Goal: Book appointment/travel/reservation

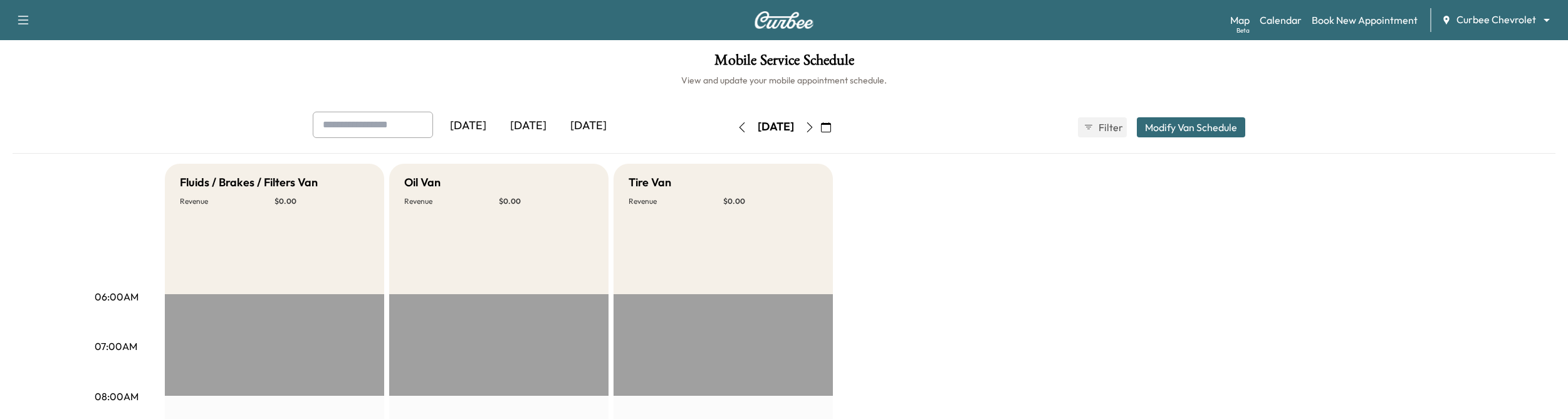
scroll to position [242, 0]
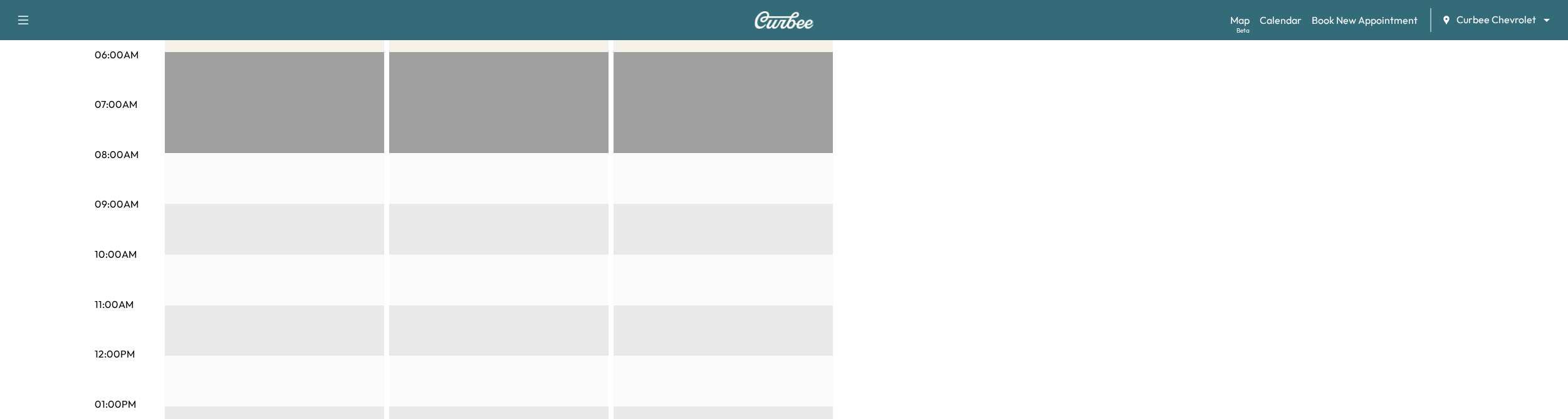
click at [1506, 27] on div "Map Beta Calendar Book New Appointment Curbee Chevrolet ******** ​" at bounding box center [1394, 19] width 328 height 24
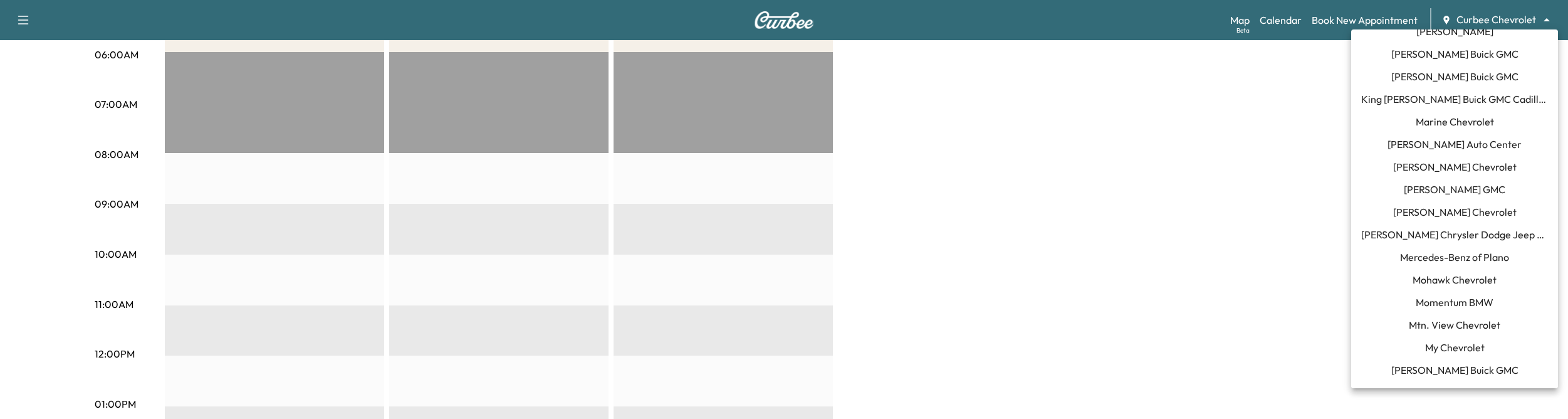
scroll to position [671, 0]
click at [1453, 323] on span "Mtn. View Chevrolet" at bounding box center [1454, 322] width 92 height 15
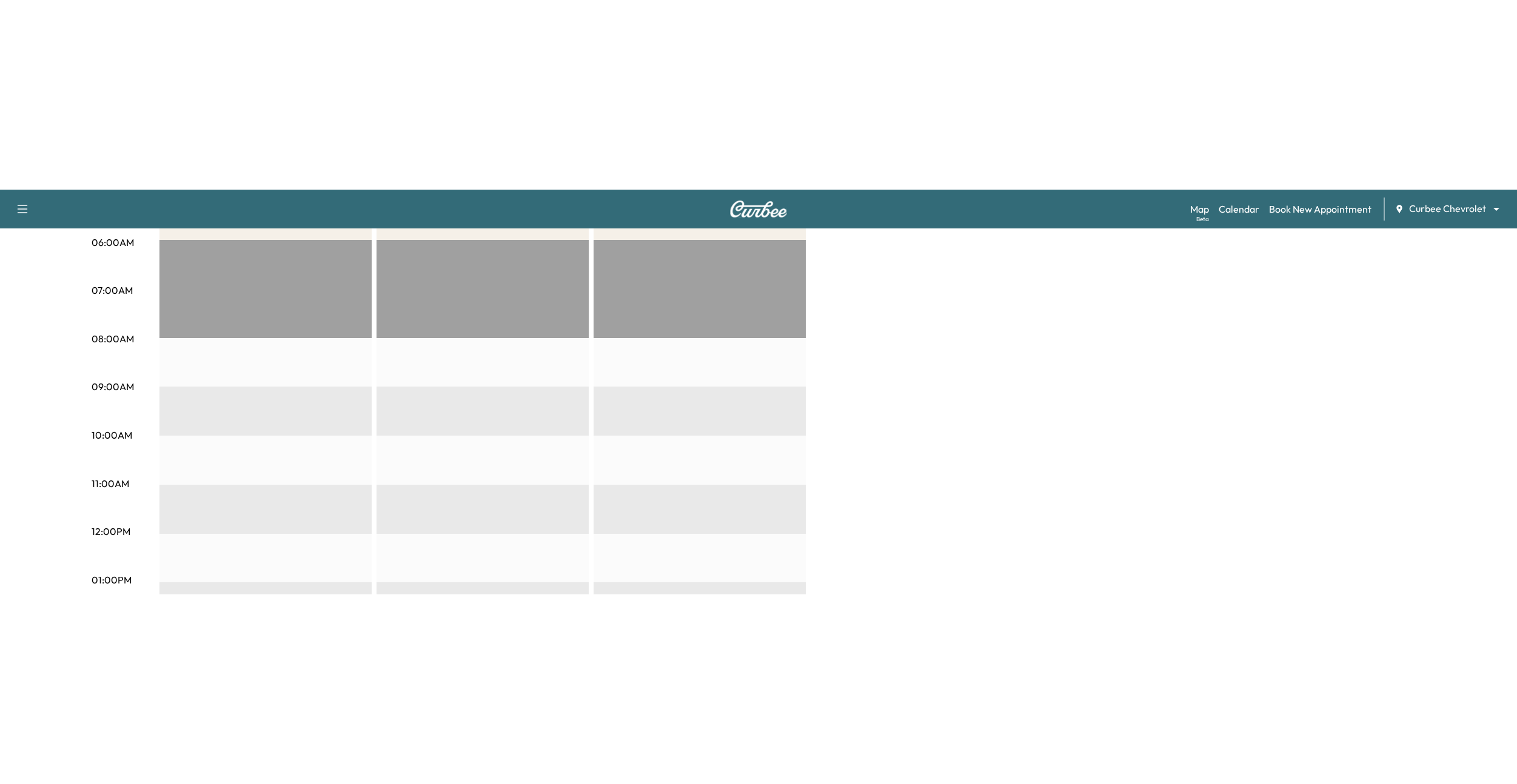
scroll to position [0, 0]
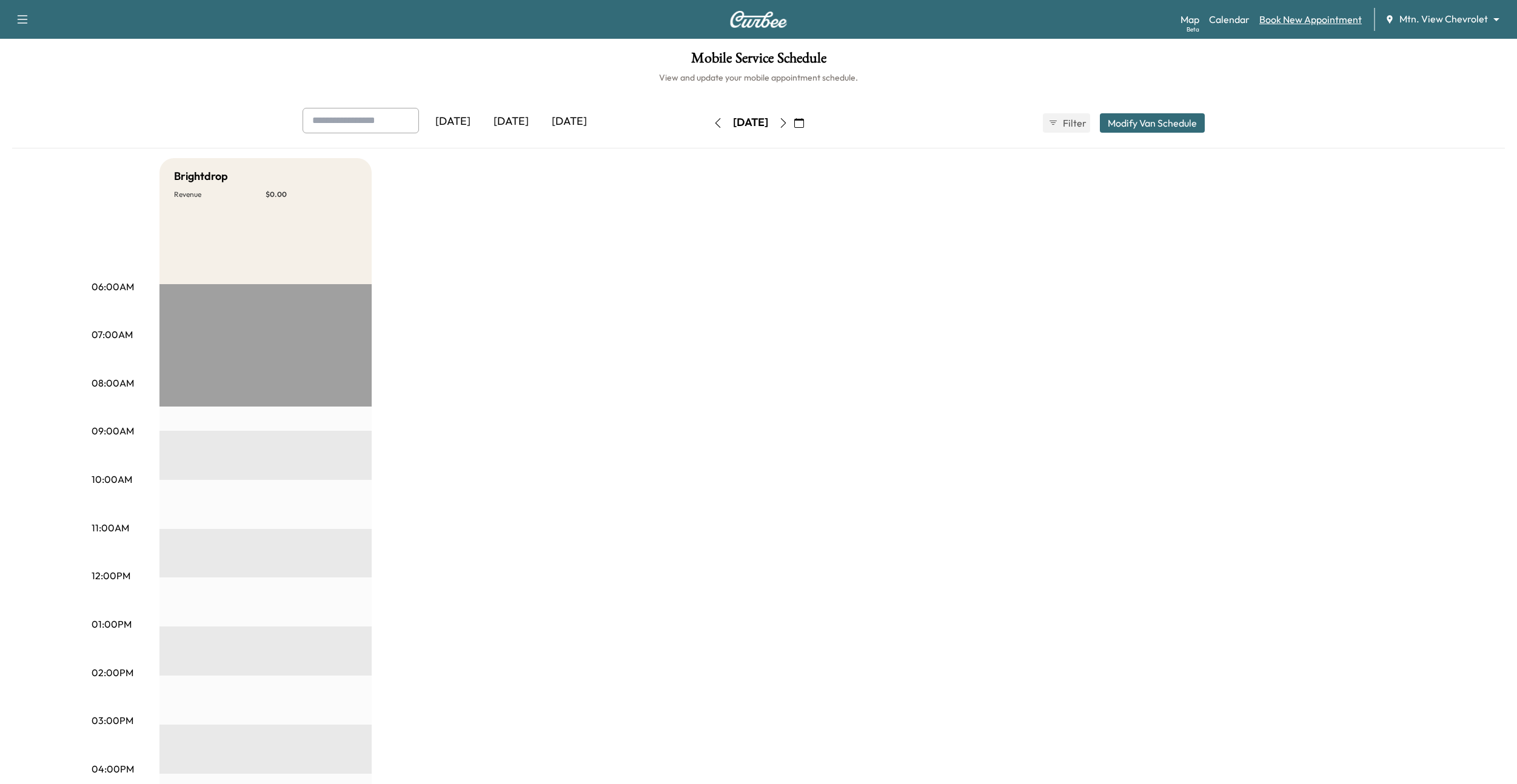
click at [1306, 20] on link "Book New Appointment" at bounding box center [1310, 19] width 102 height 15
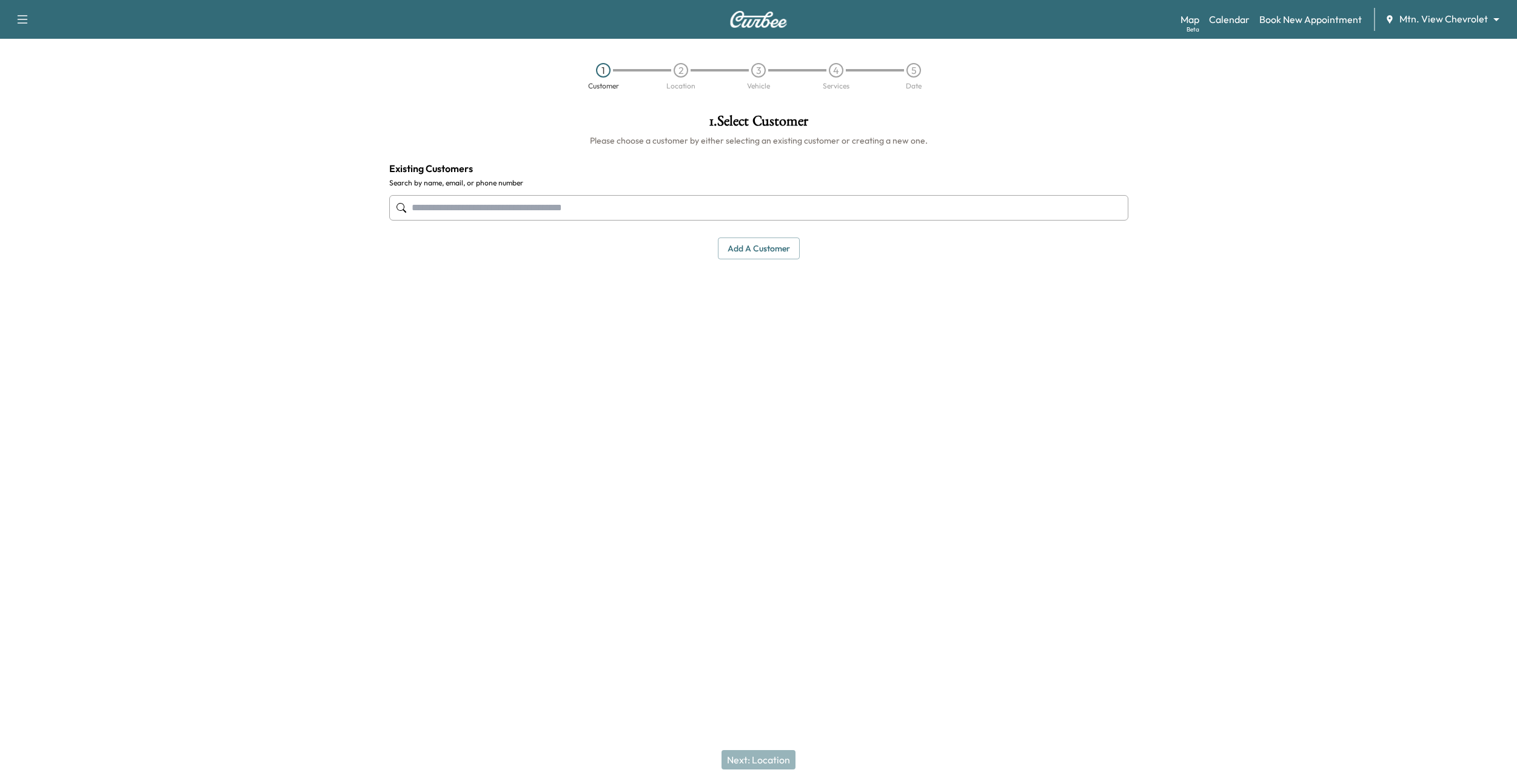
click at [768, 196] on input "text" at bounding box center [758, 208] width 739 height 26
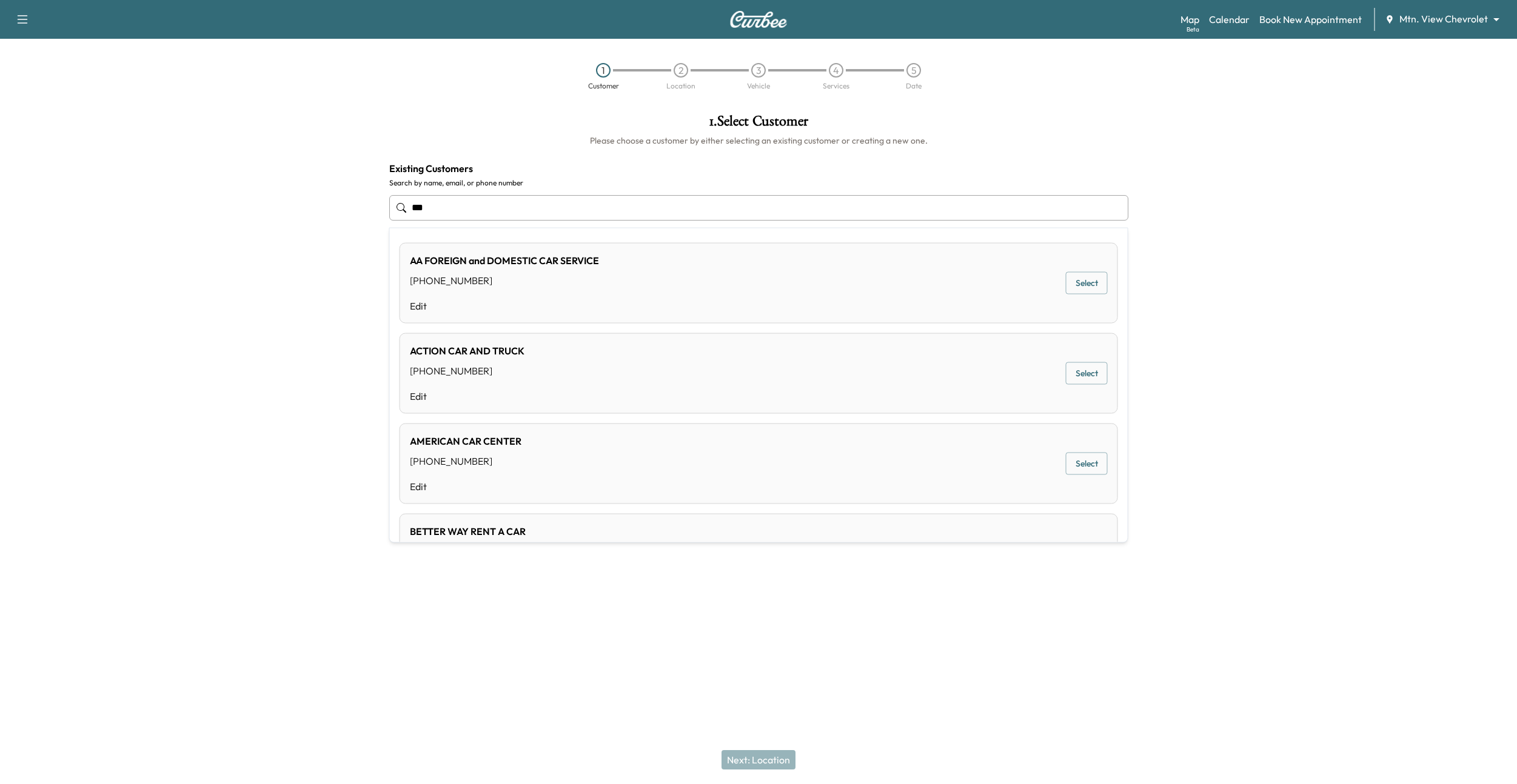
click at [667, 404] on div "AMERICAN CAR CENTER [PHONE_NUMBER] Edit Select" at bounding box center [758, 464] width 719 height 81
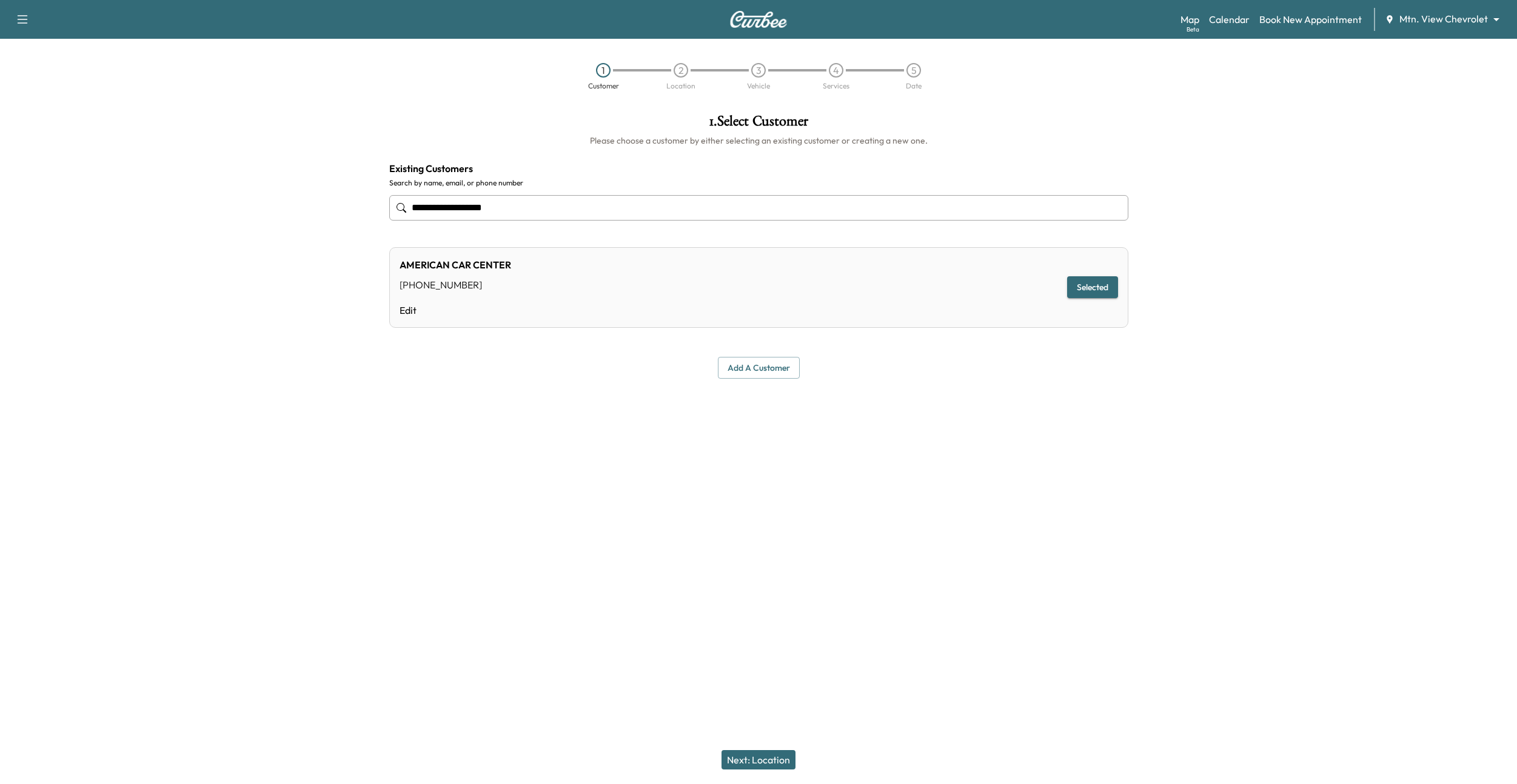
click at [756, 404] on button "Next: Location" at bounding box center [758, 760] width 74 height 20
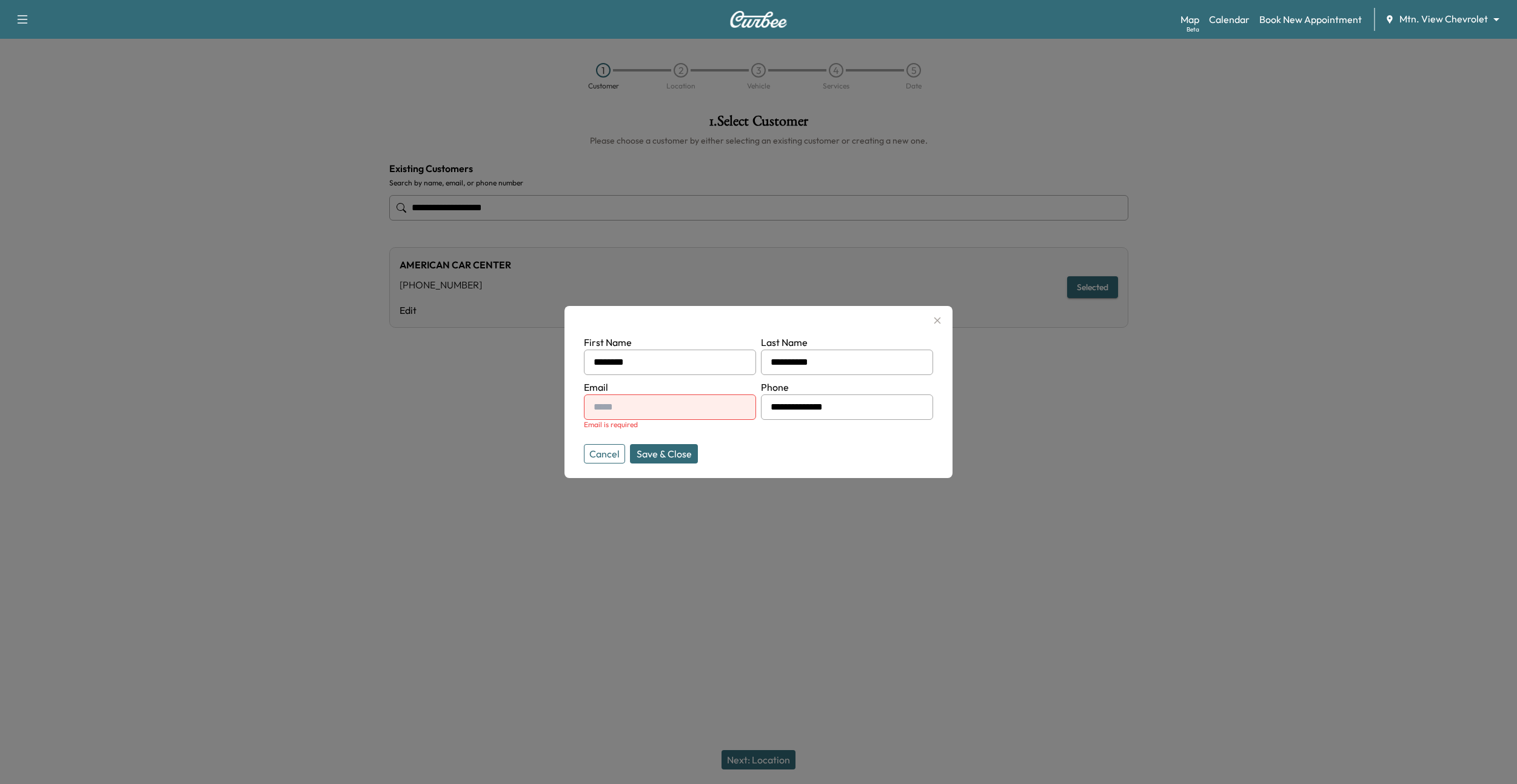
click at [606, 404] on button "Cancel" at bounding box center [604, 454] width 41 height 20
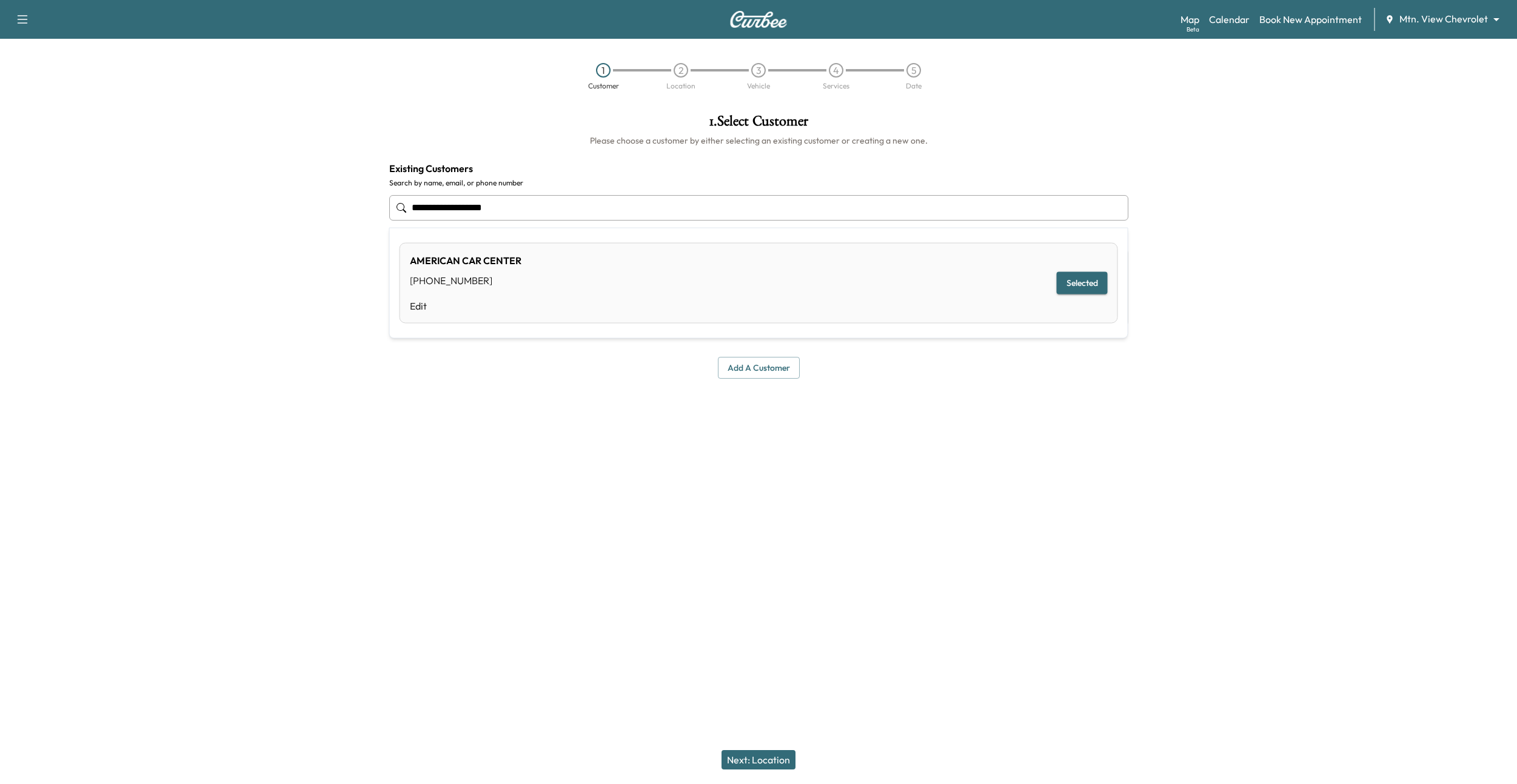
click at [639, 204] on input "**********" at bounding box center [758, 208] width 739 height 26
click at [639, 203] on input "**********" at bounding box center [758, 208] width 739 height 26
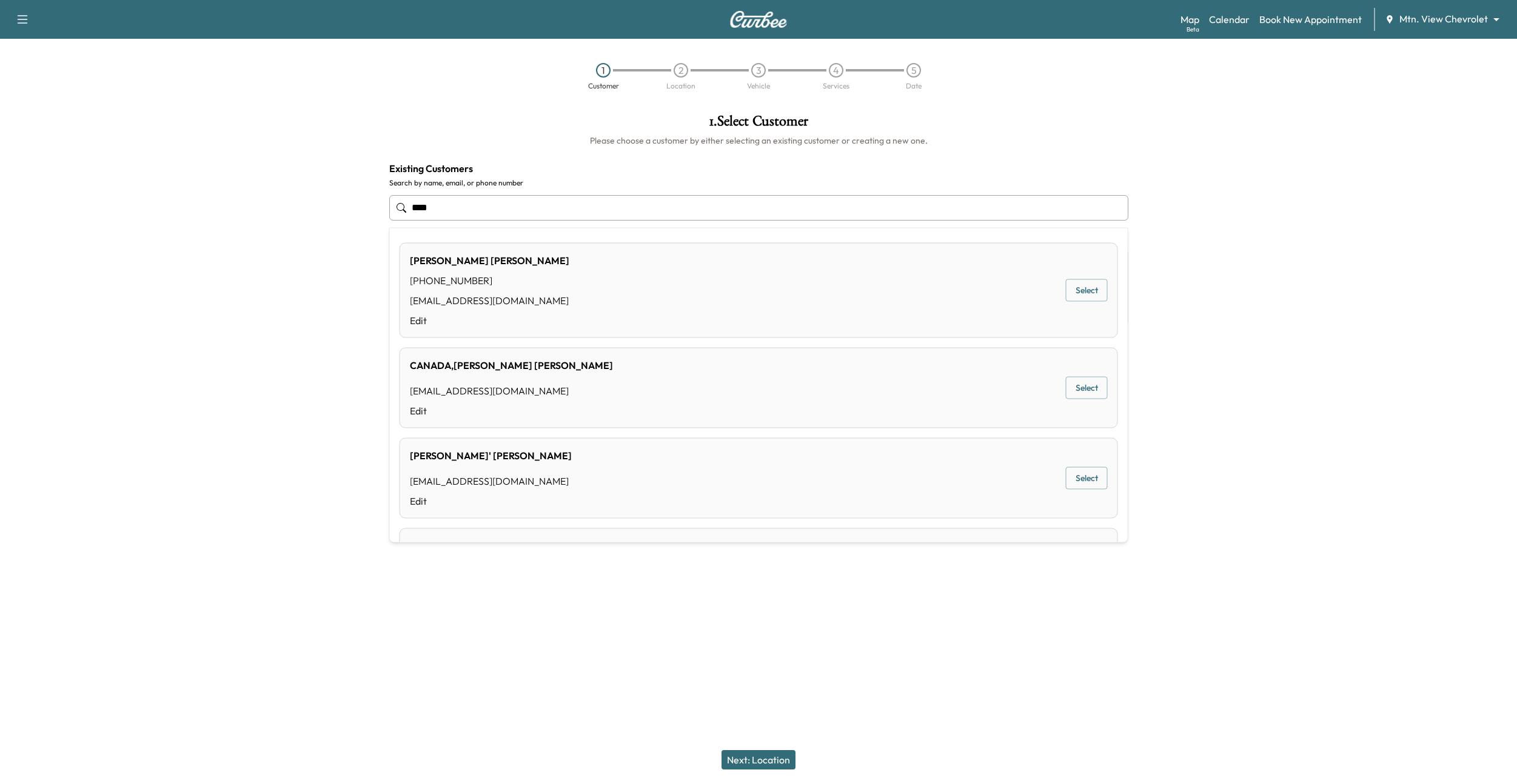
click at [635, 309] on div "[PERSON_NAME] [PERSON_NAME] [PHONE_NUMBER] [EMAIL_ADDRESS][DOMAIN_NAME] Edit Se…" at bounding box center [758, 291] width 719 height 95
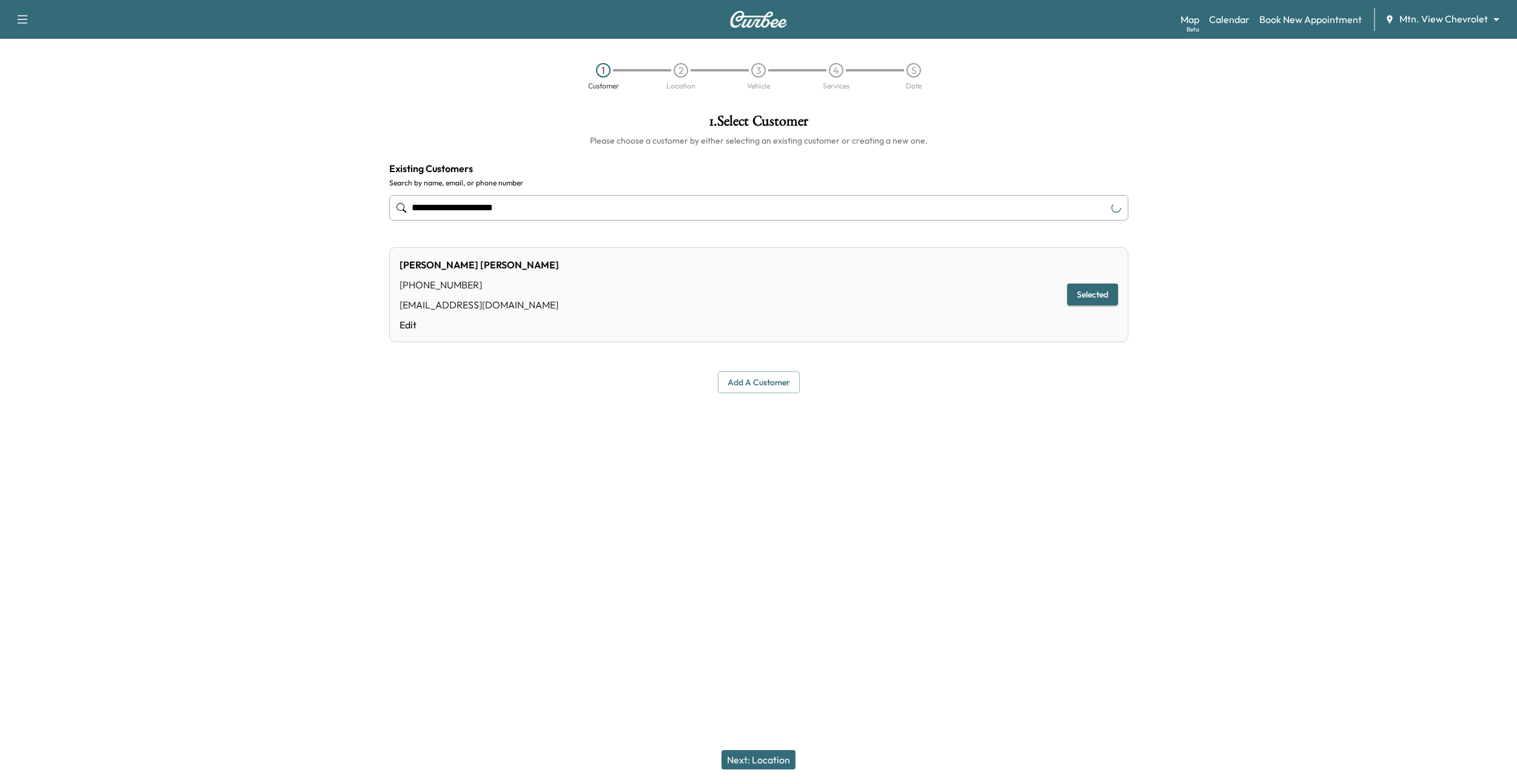
type input "**********"
click at [765, 404] on button "Next: Location" at bounding box center [758, 760] width 74 height 20
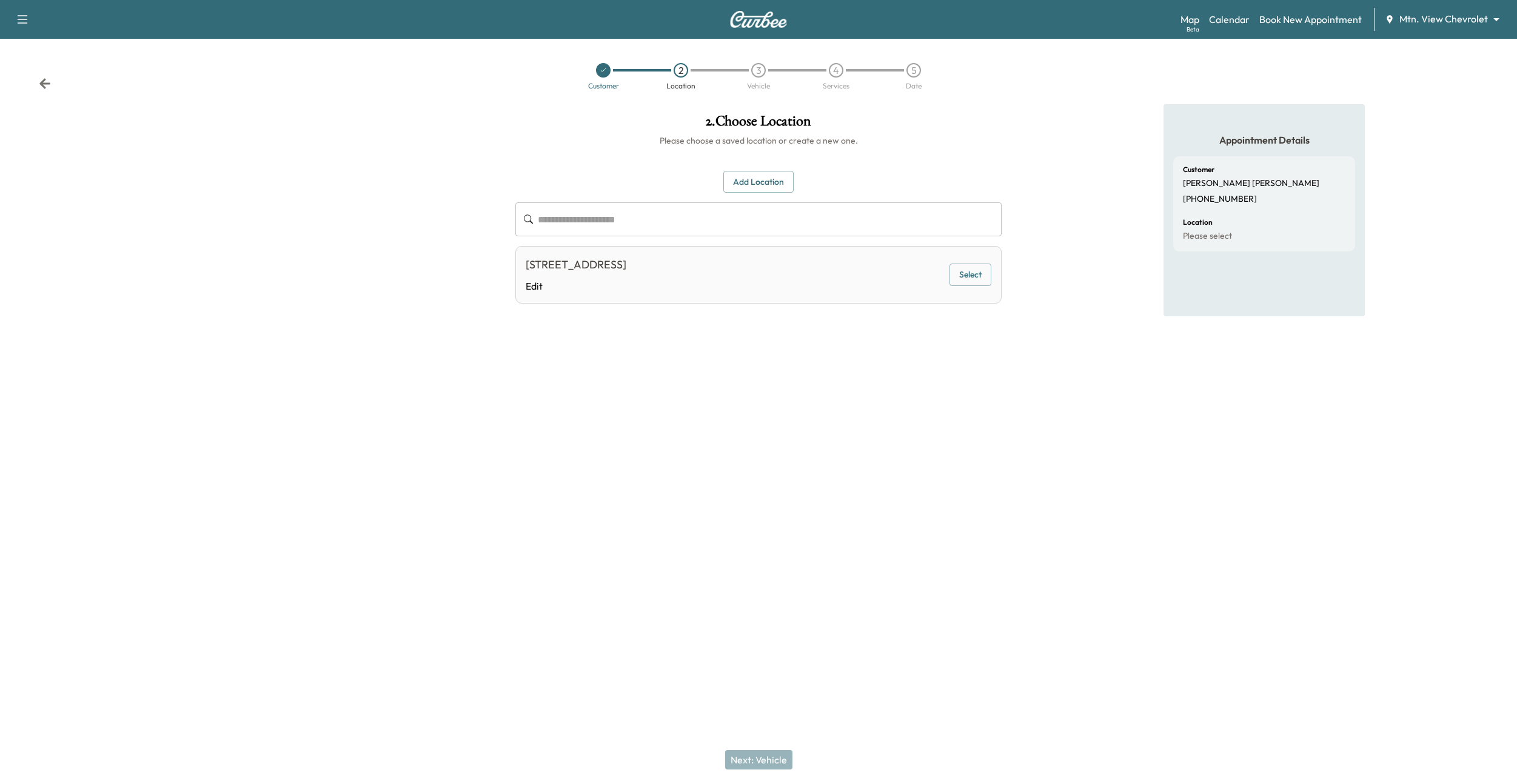
click at [961, 278] on button "Select" at bounding box center [970, 275] width 42 height 22
click at [749, 404] on button "Next: Vehicle" at bounding box center [758, 760] width 68 height 20
click at [968, 269] on button "Select" at bounding box center [970, 278] width 42 height 22
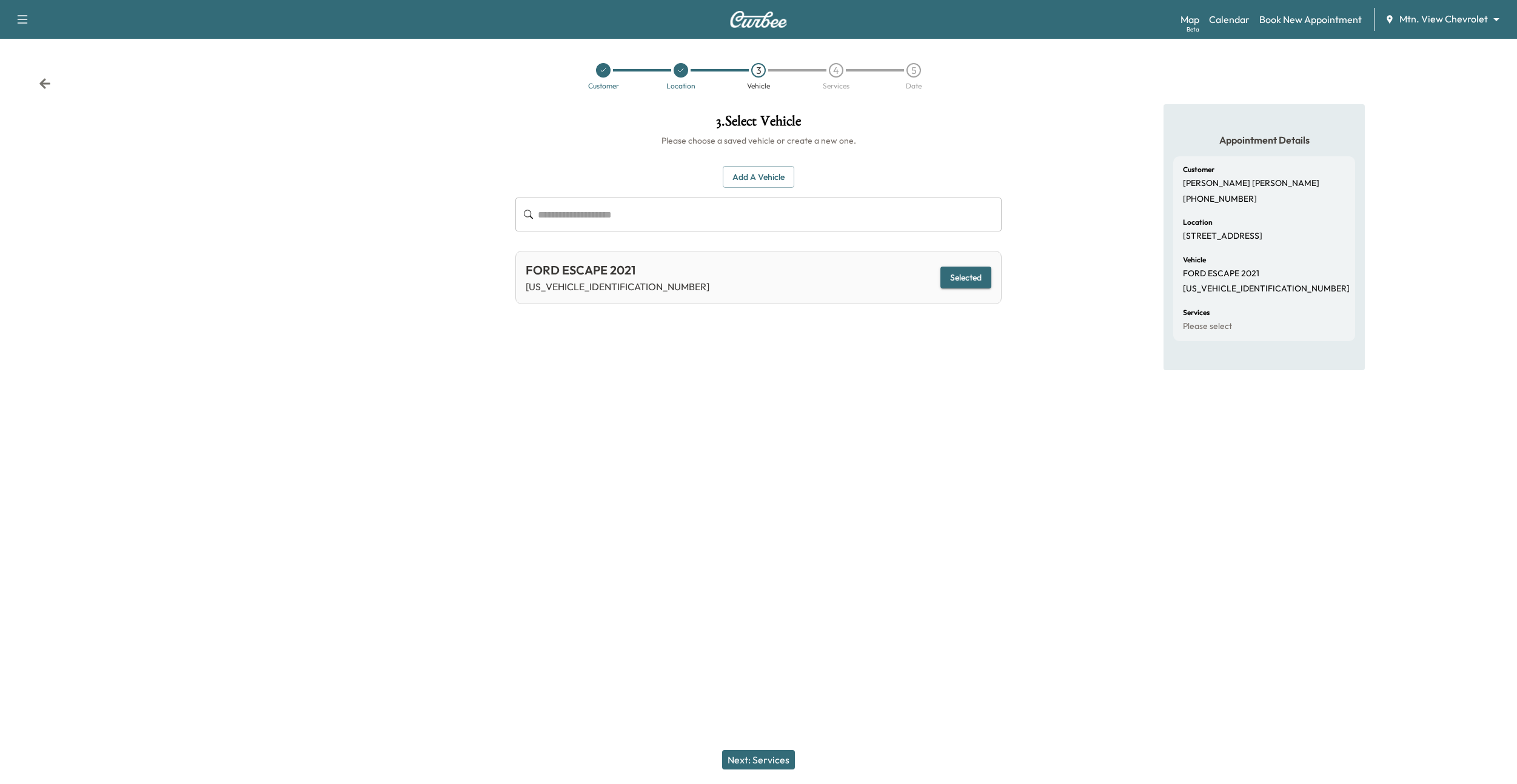
click at [742, 404] on button "Next: Services" at bounding box center [758, 760] width 73 height 20
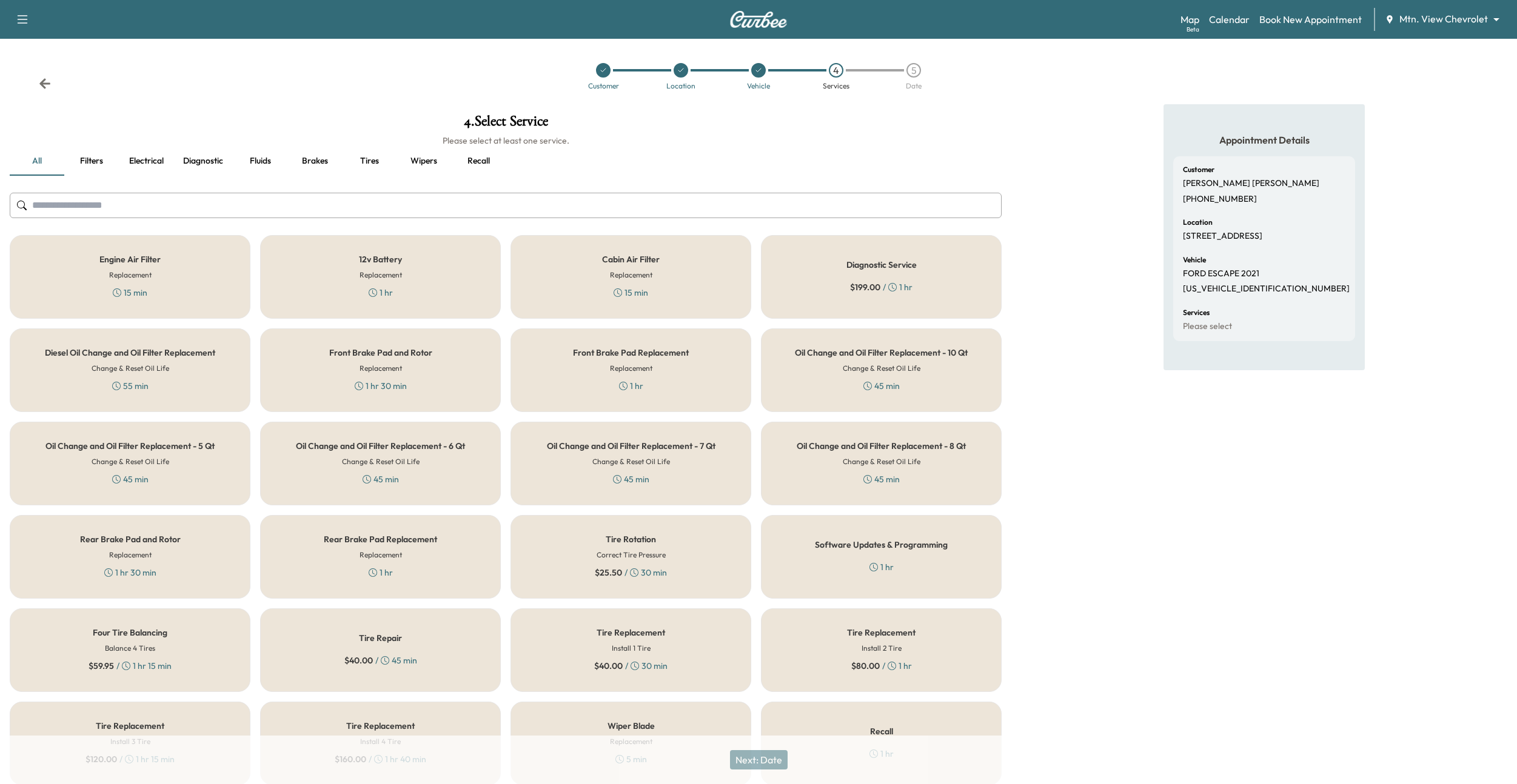
click at [668, 276] on div "Cabin Air Filter Replacement 15 min" at bounding box center [630, 277] width 241 height 84
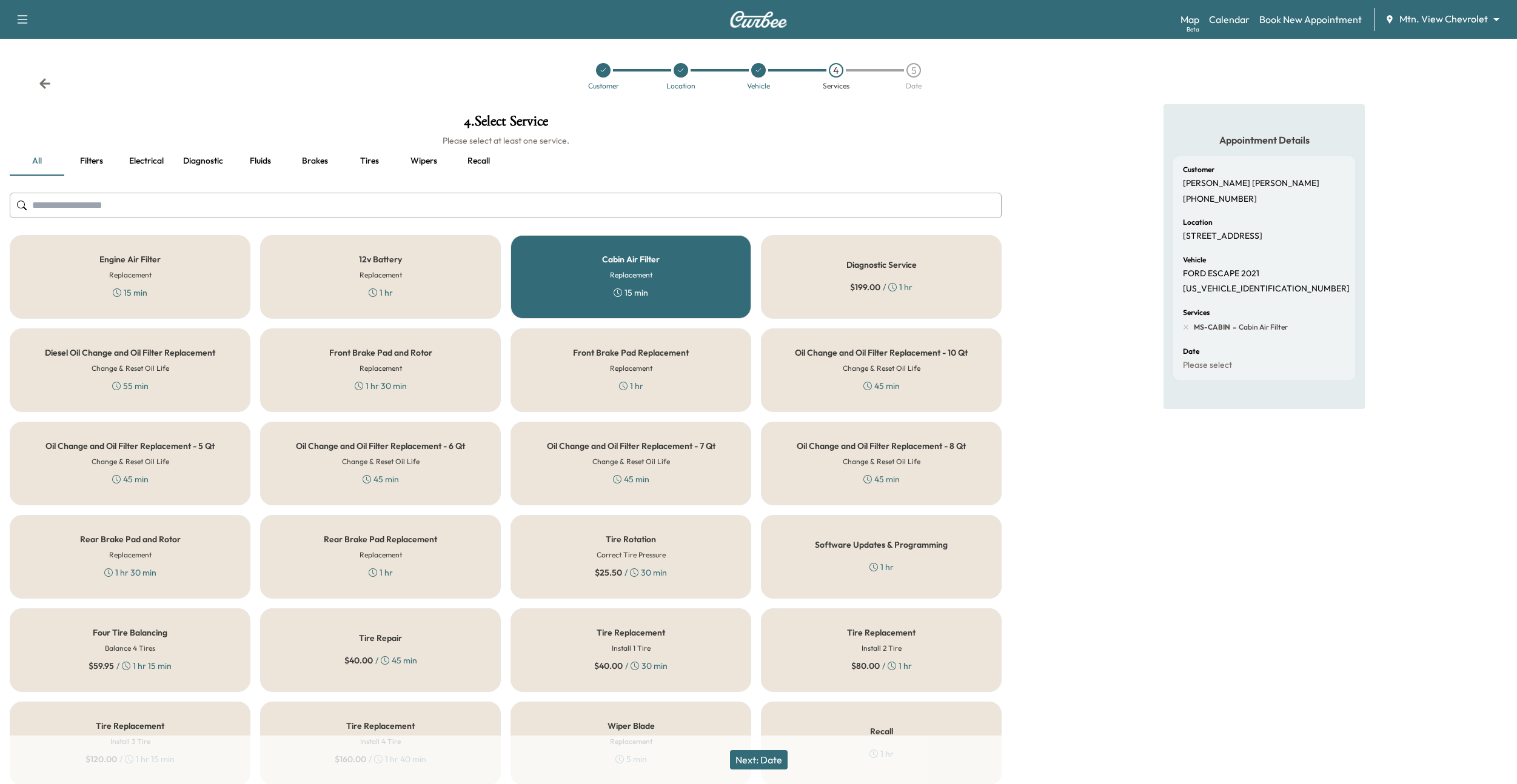
click at [760, 404] on button "Next: Date" at bounding box center [758, 760] width 58 height 20
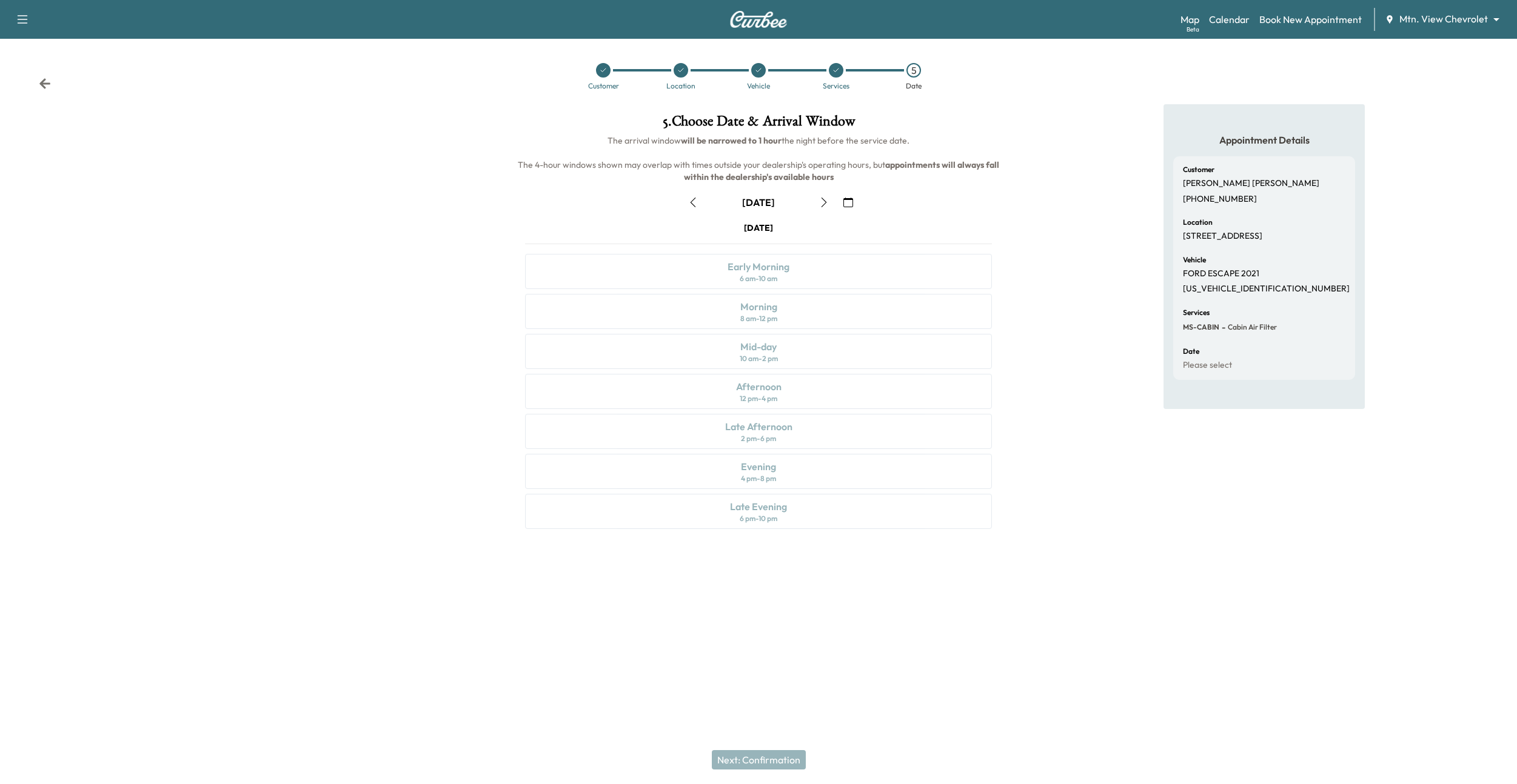
click at [825, 201] on icon "button" at bounding box center [824, 203] width 10 height 10
click at [1485, 20] on body "Support Log Out Map Beta Calendar Book New Appointment Mtn. View Chevrolet ****…" at bounding box center [758, 392] width 1517 height 784
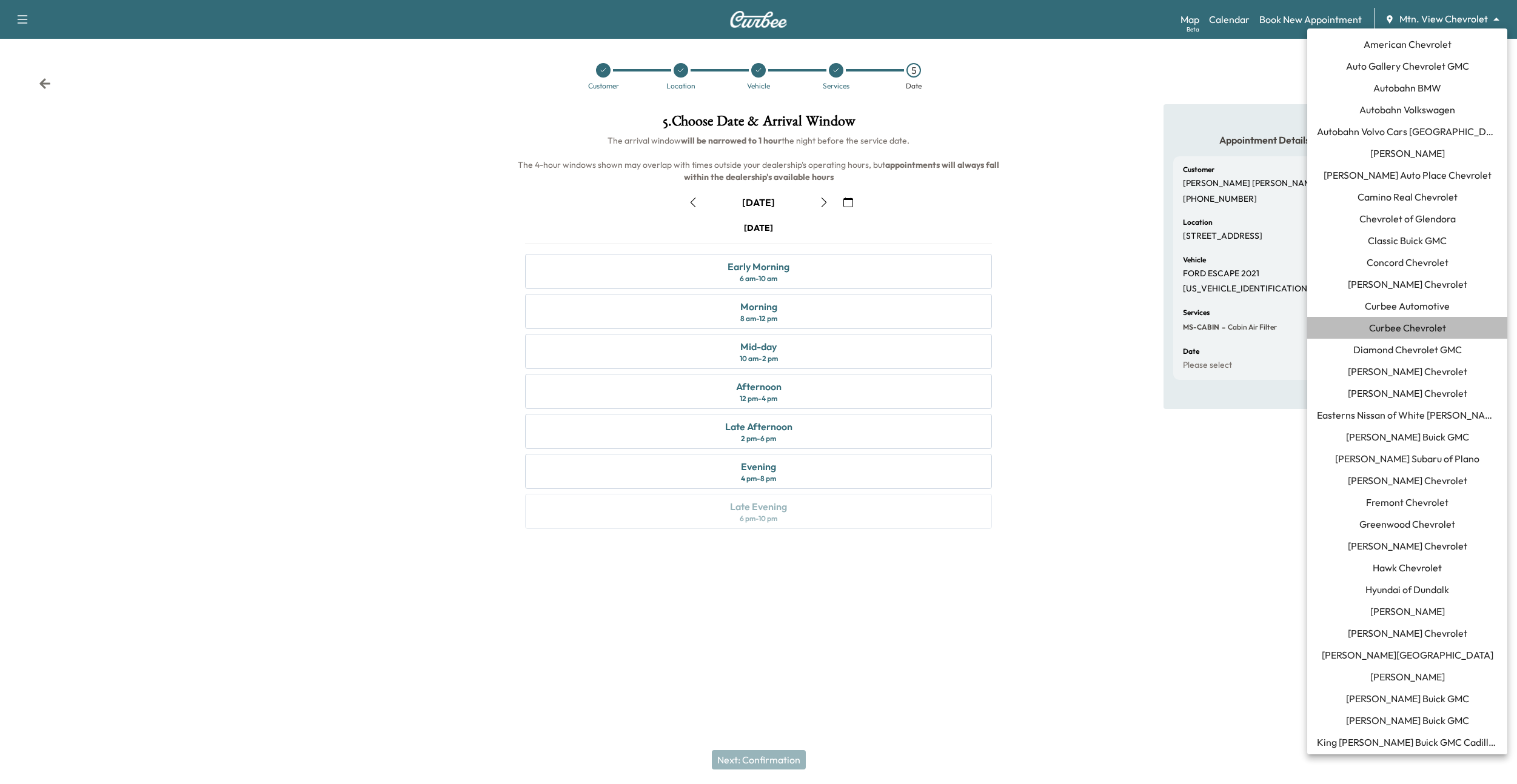
click at [1427, 330] on span "Curbee Chevrolet" at bounding box center [1408, 328] width 77 height 15
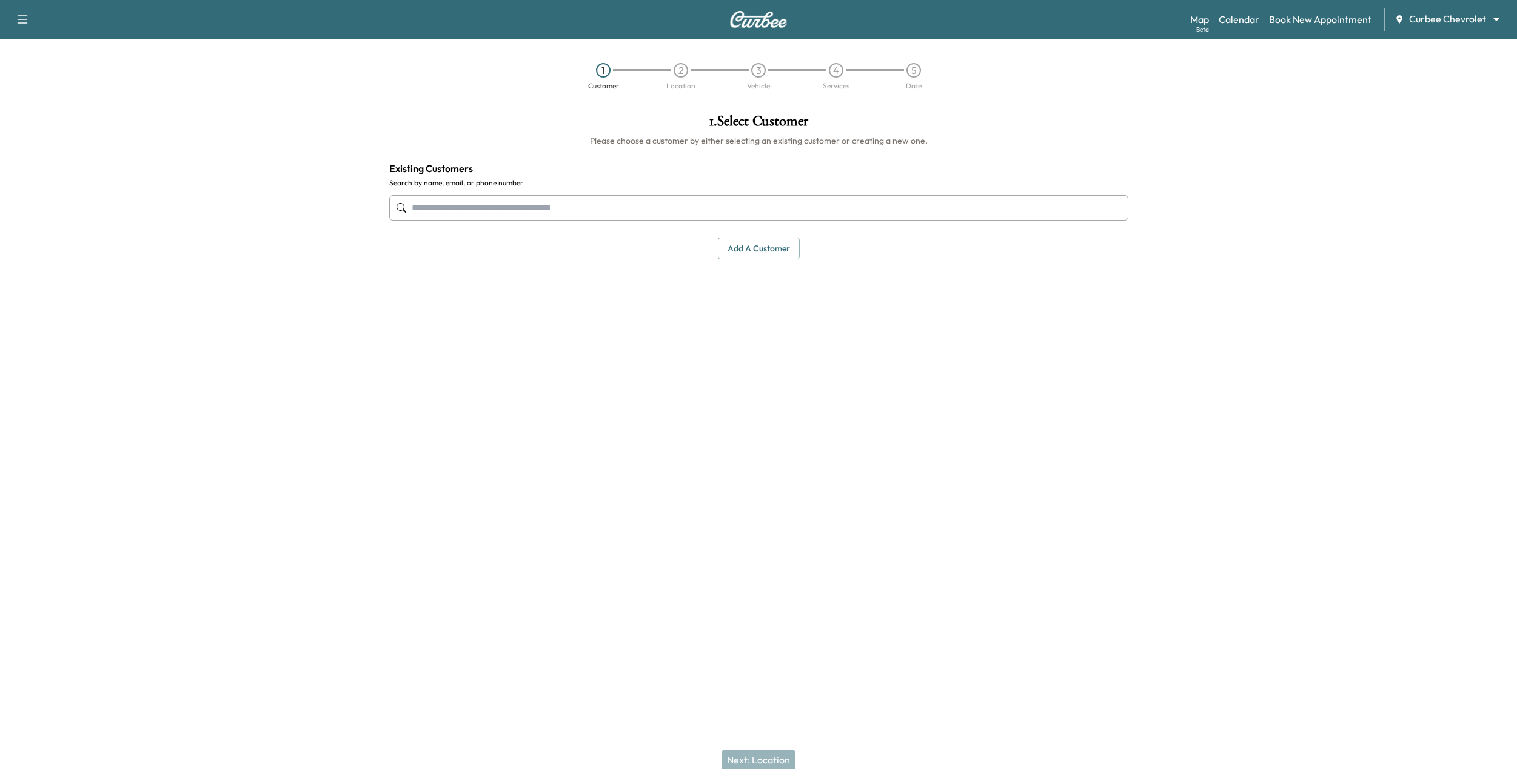
click at [1444, 20] on body "Support Log Out Map Beta Calendar Book New Appointment Curbee Chevrolet *******…" at bounding box center [758, 392] width 1517 height 784
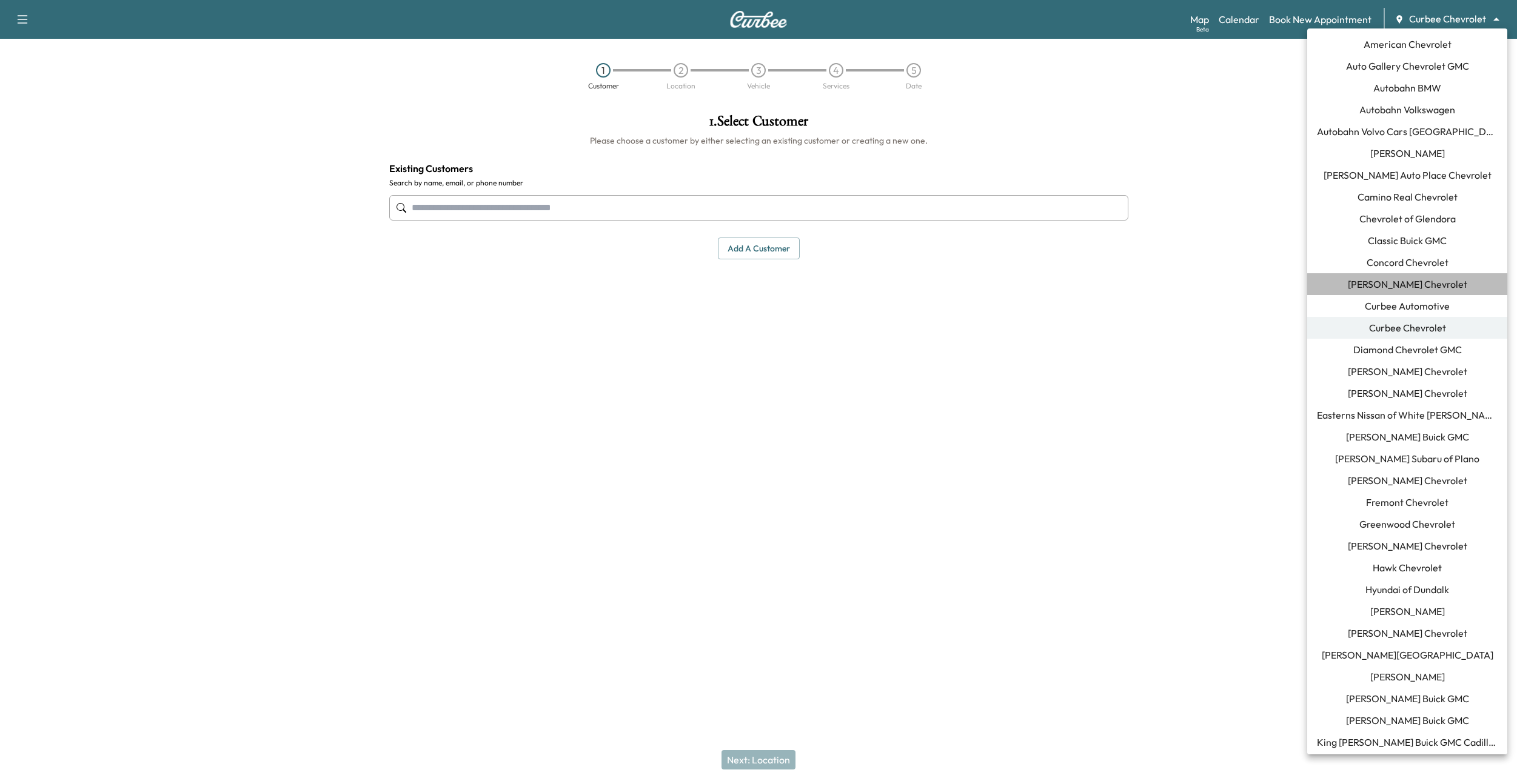
click at [1413, 282] on span "[PERSON_NAME] Chevrolet" at bounding box center [1407, 284] width 119 height 15
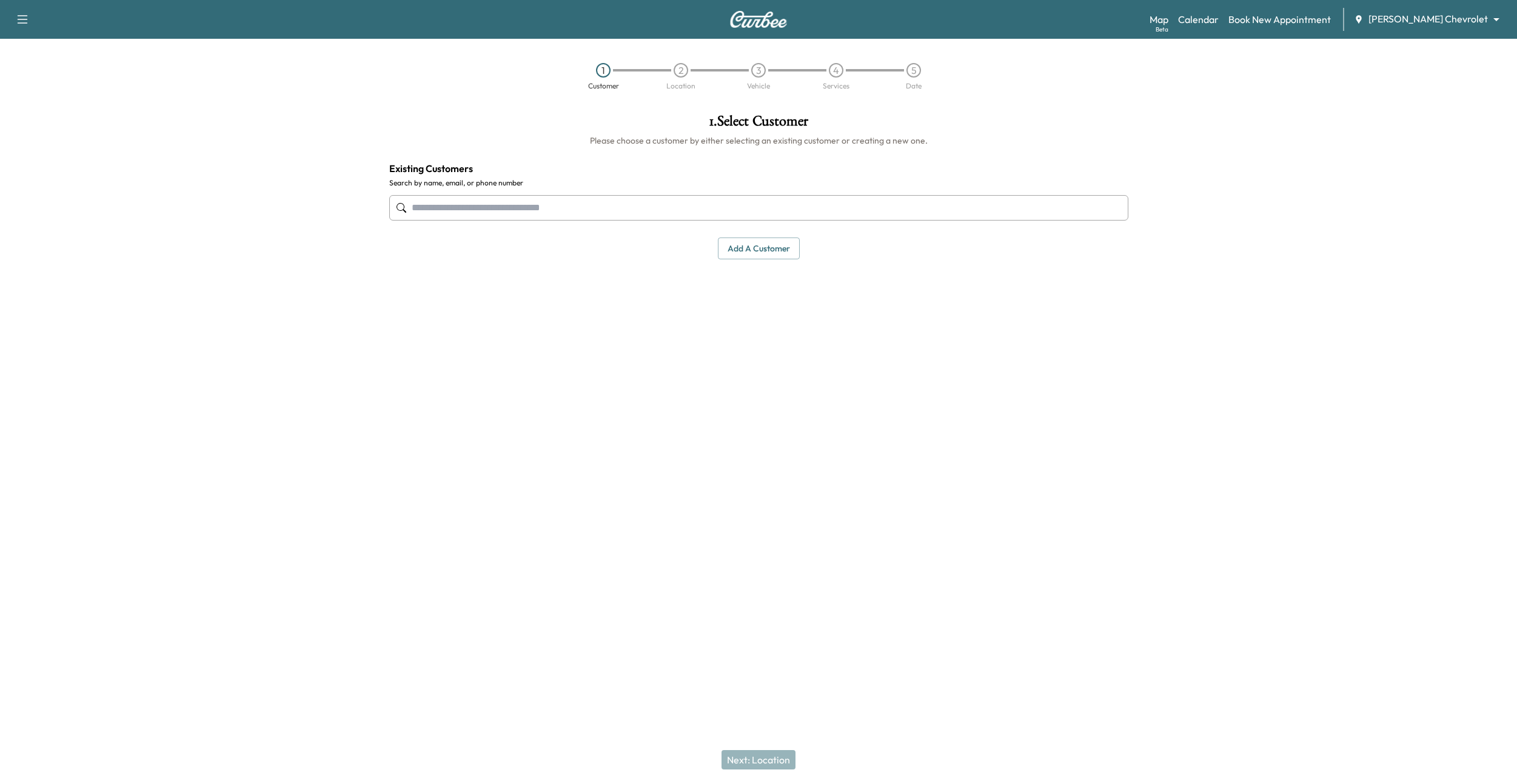
click at [663, 212] on input "text" at bounding box center [758, 208] width 739 height 26
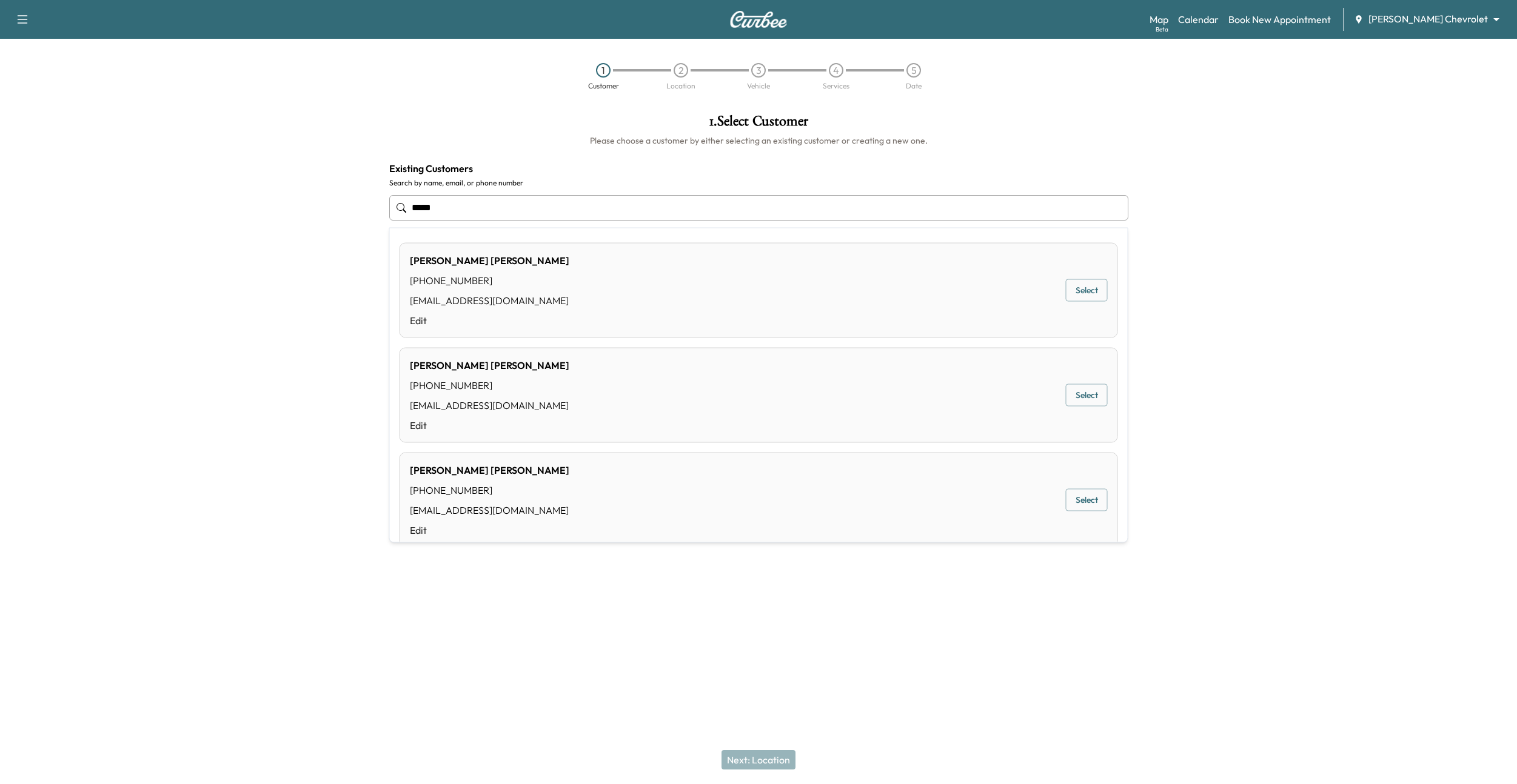
click at [798, 277] on div "[PERSON_NAME] [PHONE_NUMBER] [EMAIL_ADDRESS][DOMAIN_NAME] Edit Select" at bounding box center [758, 291] width 719 height 95
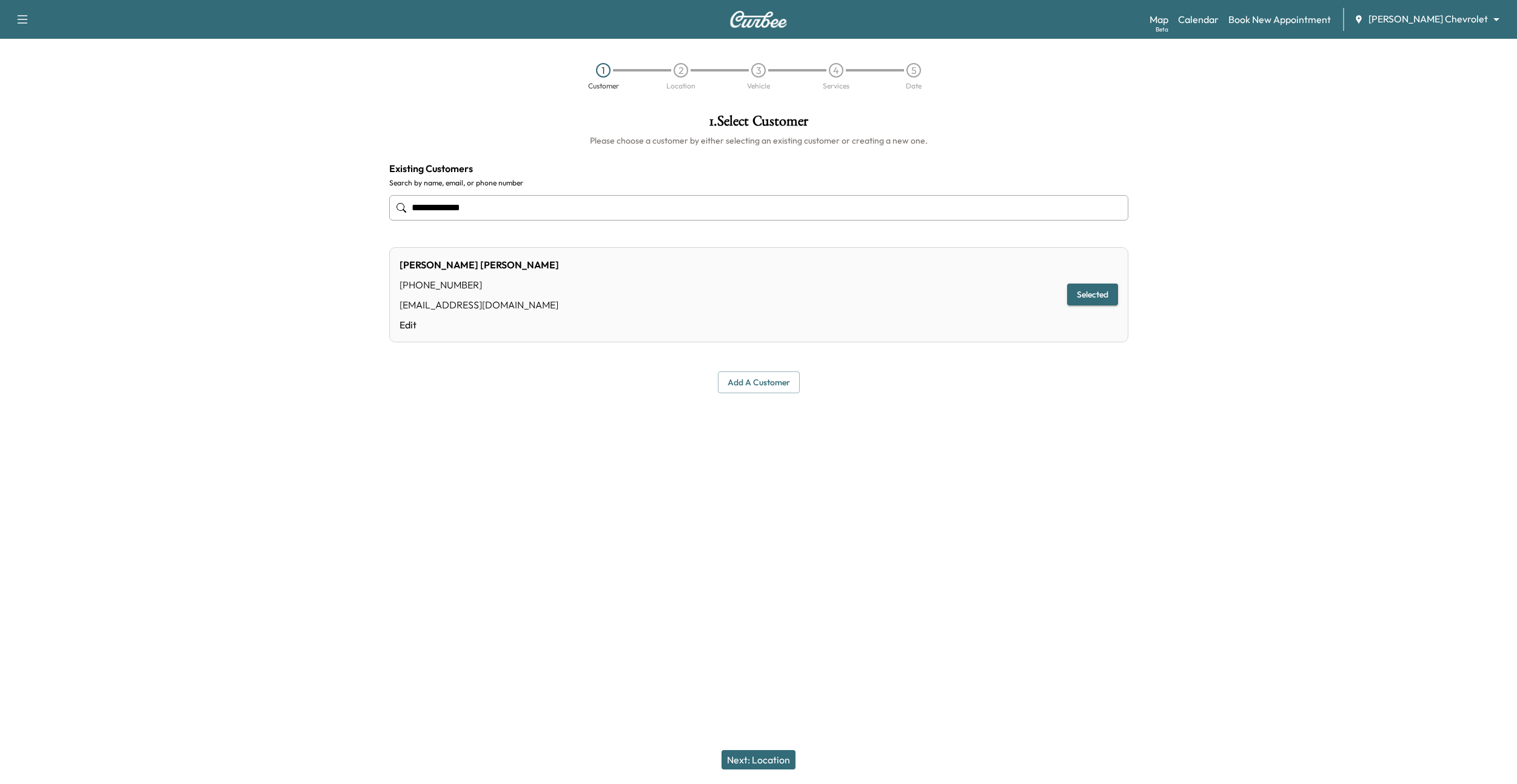
type input "**********"
click at [757, 404] on button "Next: Location" at bounding box center [758, 760] width 74 height 20
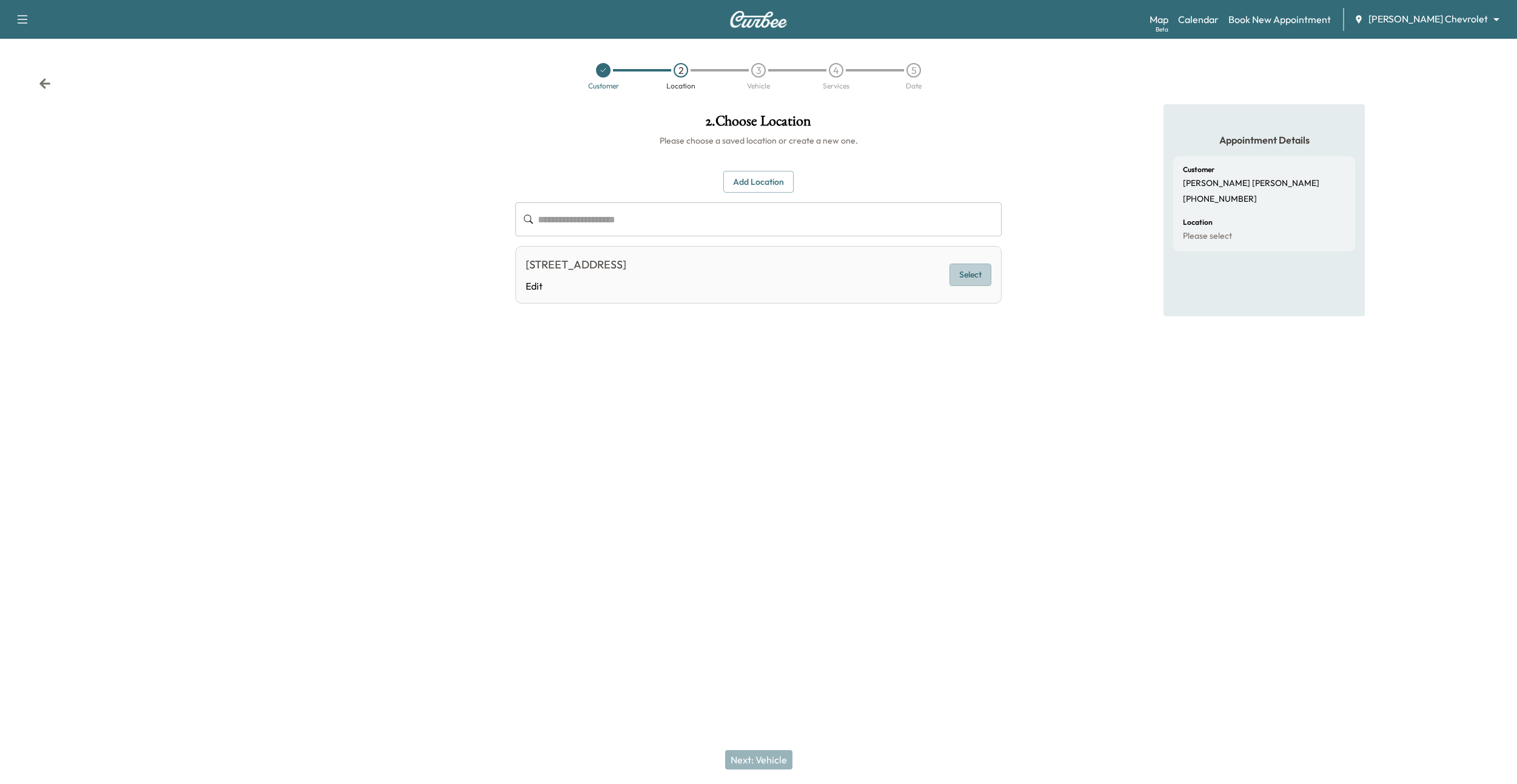
click at [975, 266] on button "Select" at bounding box center [970, 275] width 42 height 22
click at [786, 404] on button "Next: Vehicle" at bounding box center [758, 760] width 68 height 20
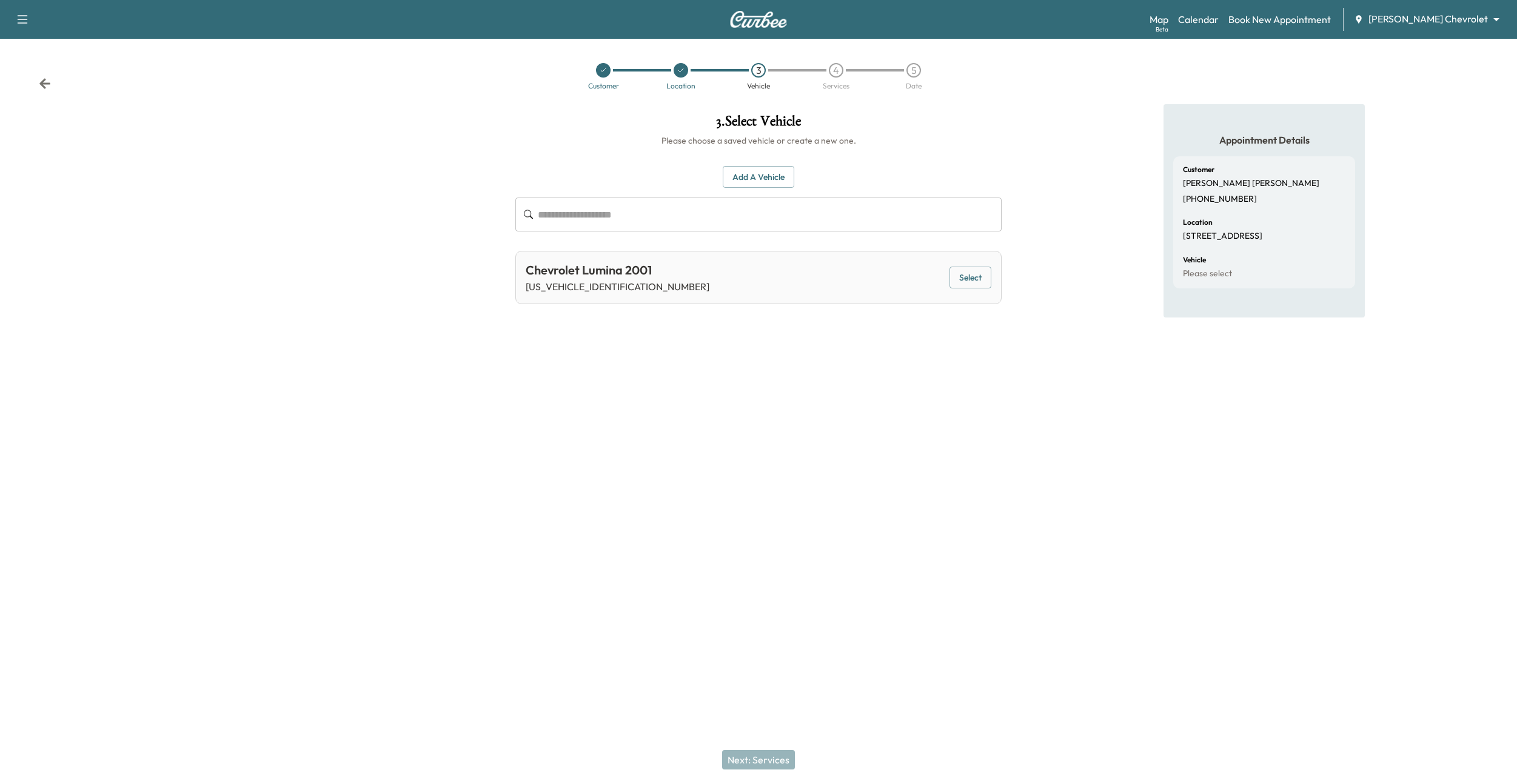
drag, startPoint x: 960, startPoint y: 291, endPoint x: 956, endPoint y: 284, distance: 8.1
click at [960, 291] on div "Chevrolet Lumina 2001 [US_VEHICLE_IDENTIFICATION_NUMBER] Select" at bounding box center [758, 277] width 486 height 54
drag, startPoint x: 955, startPoint y: 277, endPoint x: 947, endPoint y: 286, distance: 12.0
click at [954, 277] on button "Select" at bounding box center [970, 278] width 42 height 22
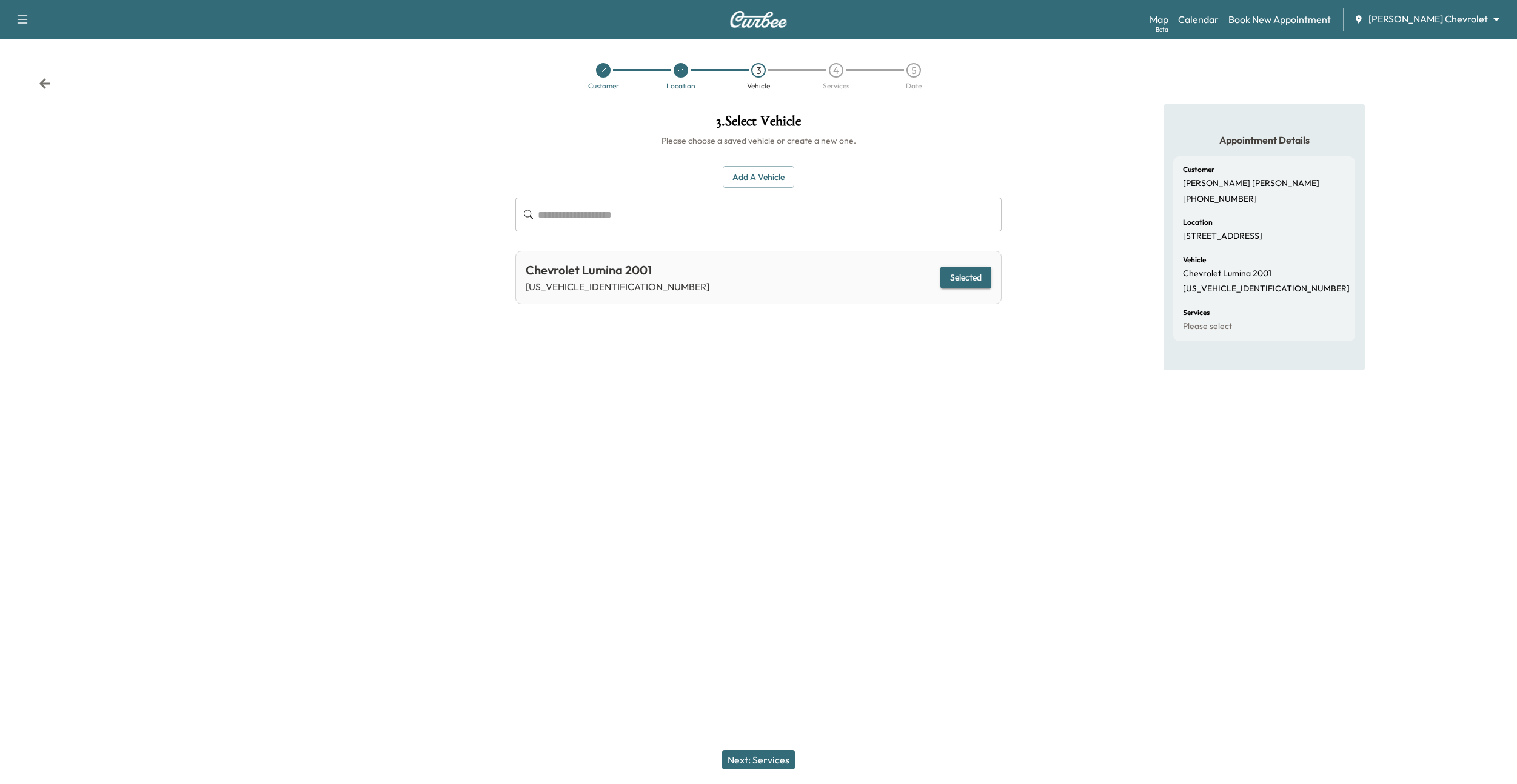
click at [765, 404] on button "Next: Services" at bounding box center [758, 760] width 73 height 20
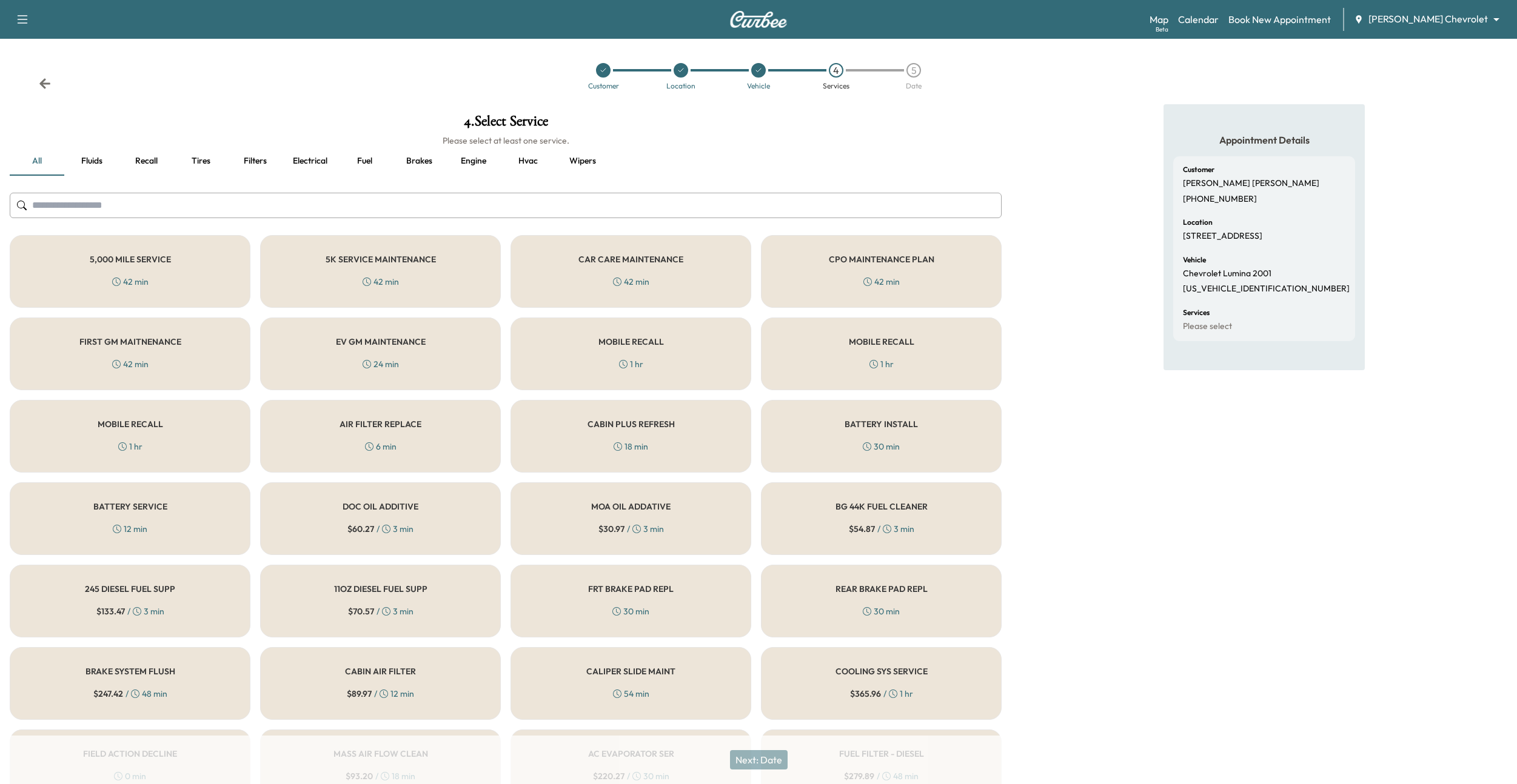
click at [592, 272] on div "CAR CARE MAINTENANCE 42 min" at bounding box center [630, 271] width 241 height 72
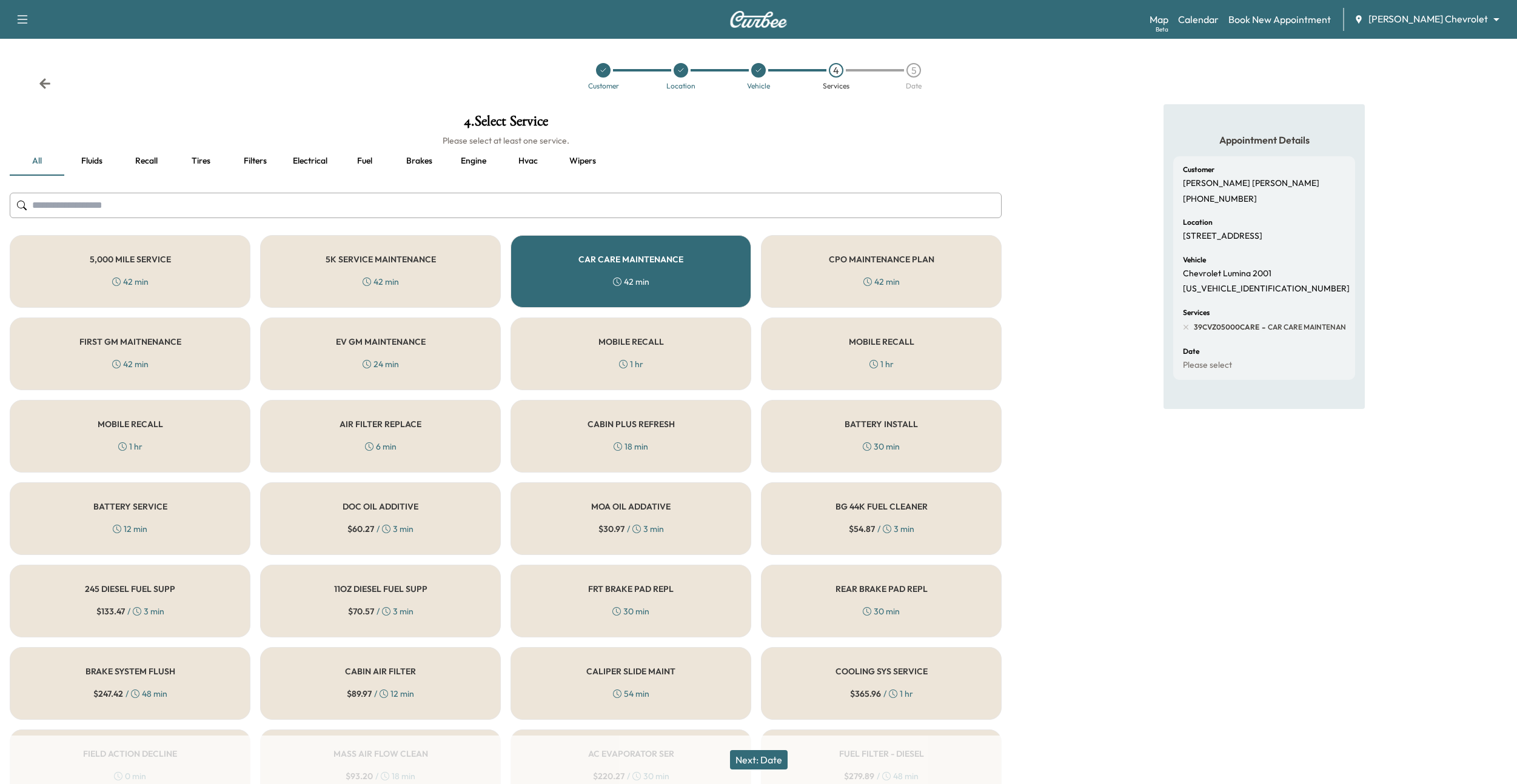
click at [763, 404] on button "Next: Date" at bounding box center [758, 760] width 58 height 20
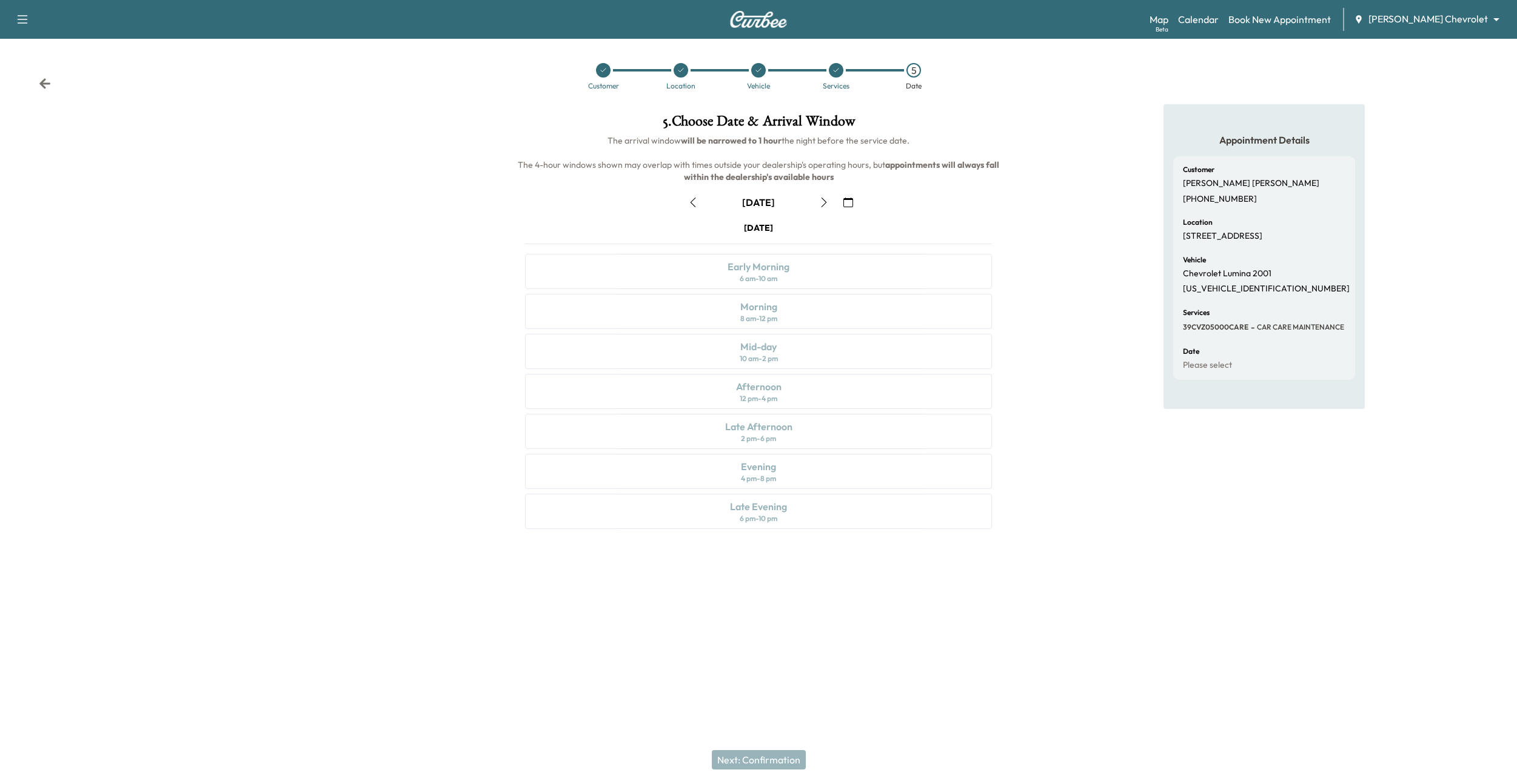
click at [824, 202] on icon "button" at bounding box center [824, 203] width 10 height 10
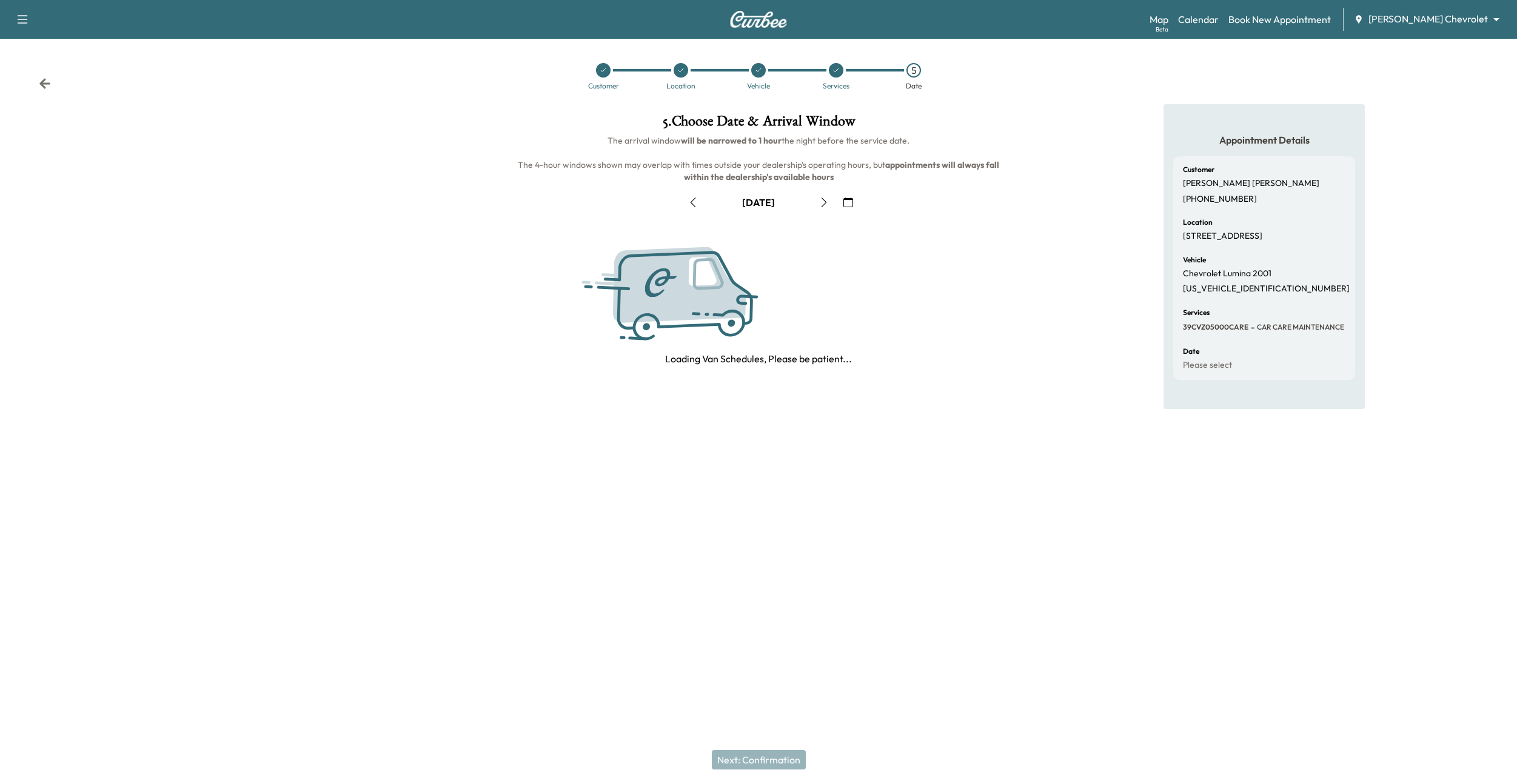
click at [824, 202] on icon "button" at bounding box center [824, 203] width 10 height 10
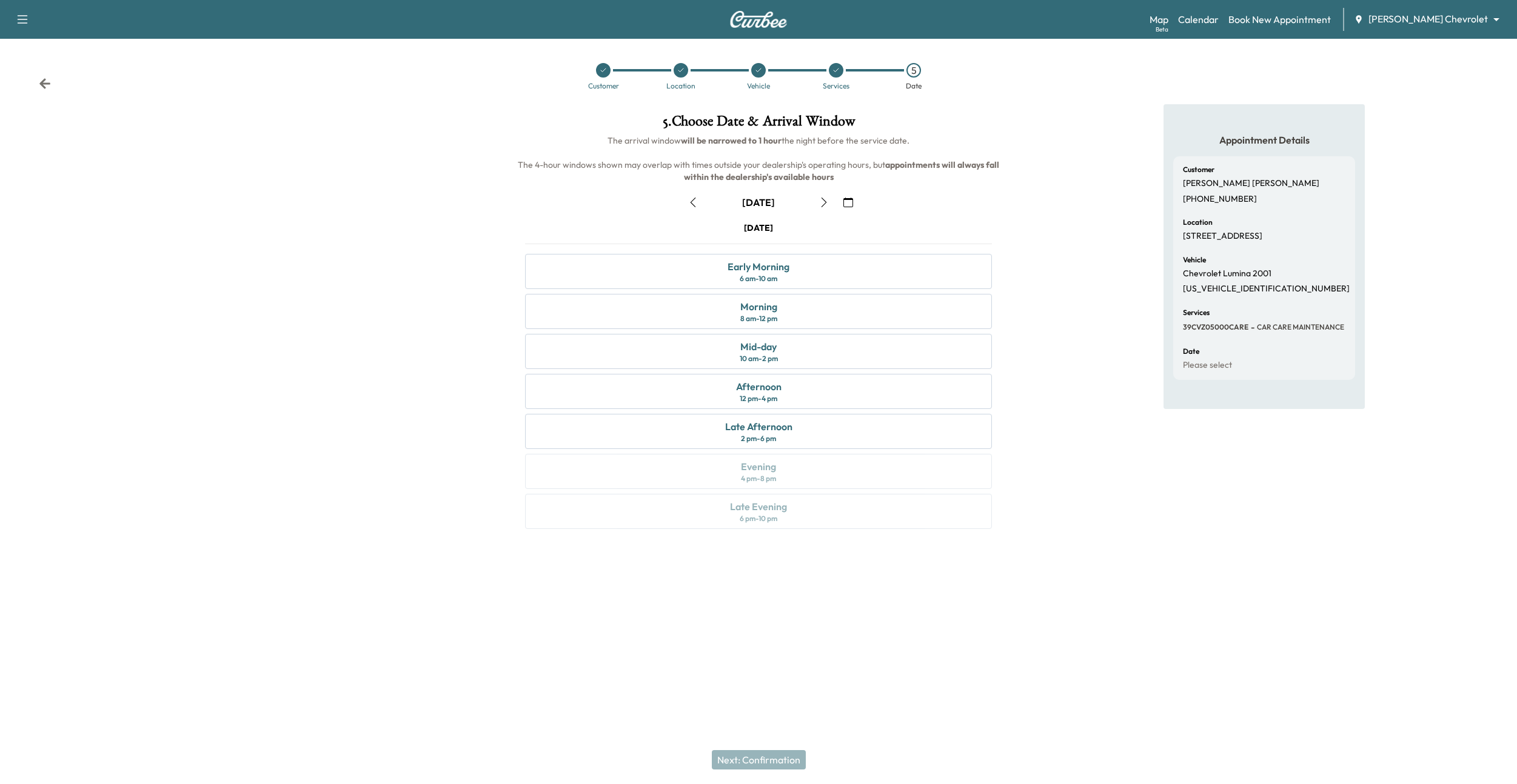
click at [819, 201] on button "button" at bounding box center [824, 203] width 21 height 20
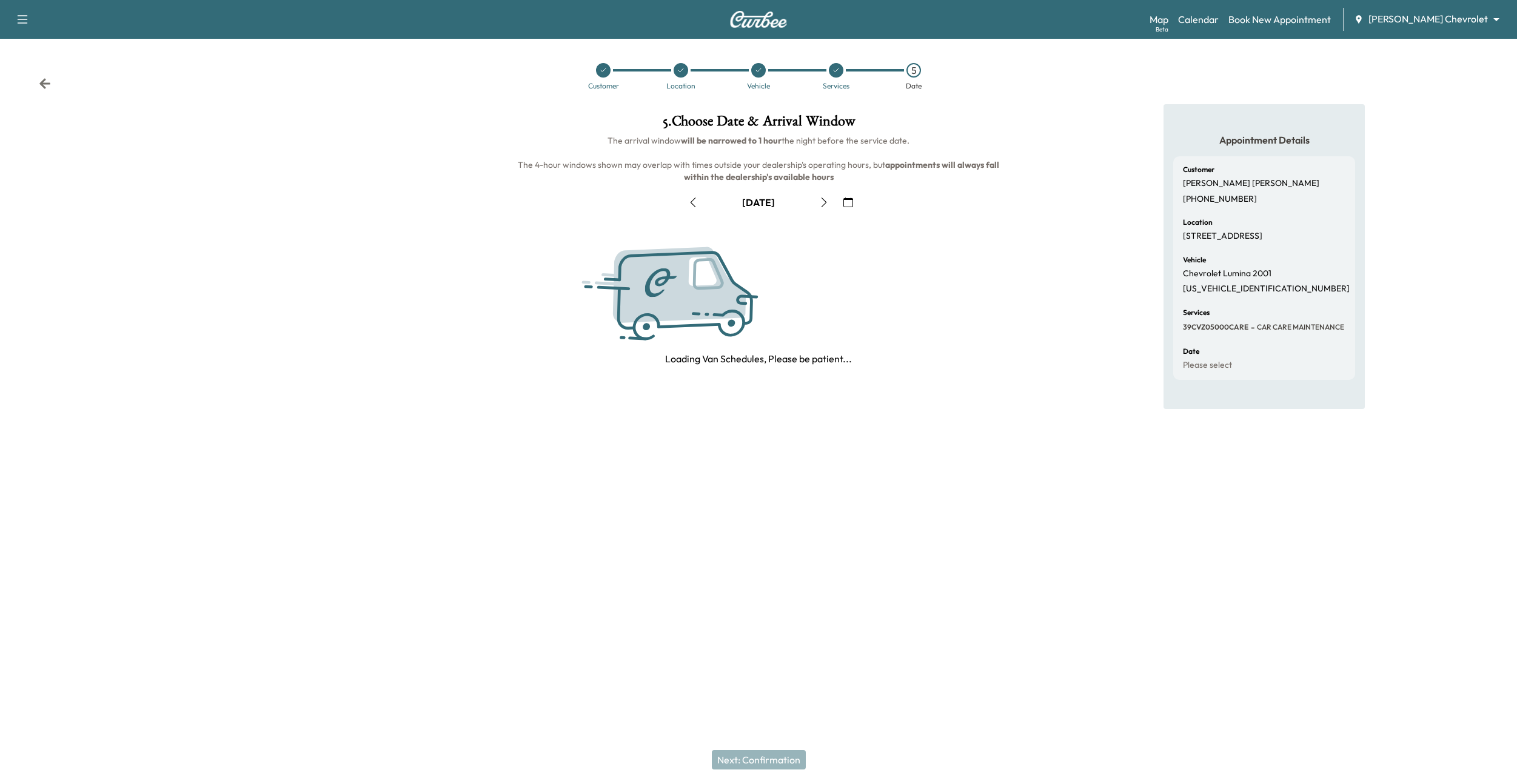
click at [819, 201] on icon "button" at bounding box center [824, 203] width 10 height 10
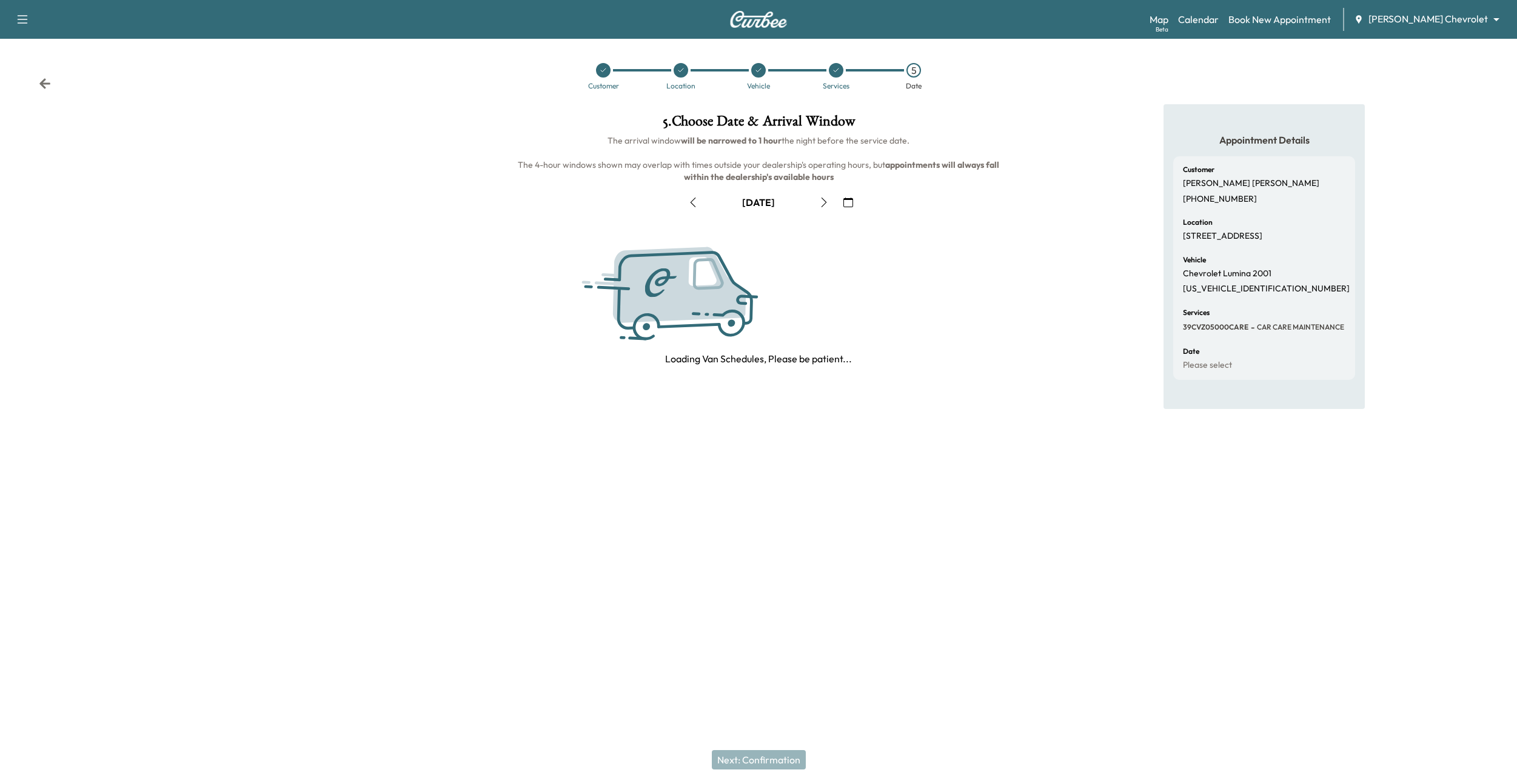
click at [819, 201] on icon "button" at bounding box center [824, 203] width 10 height 10
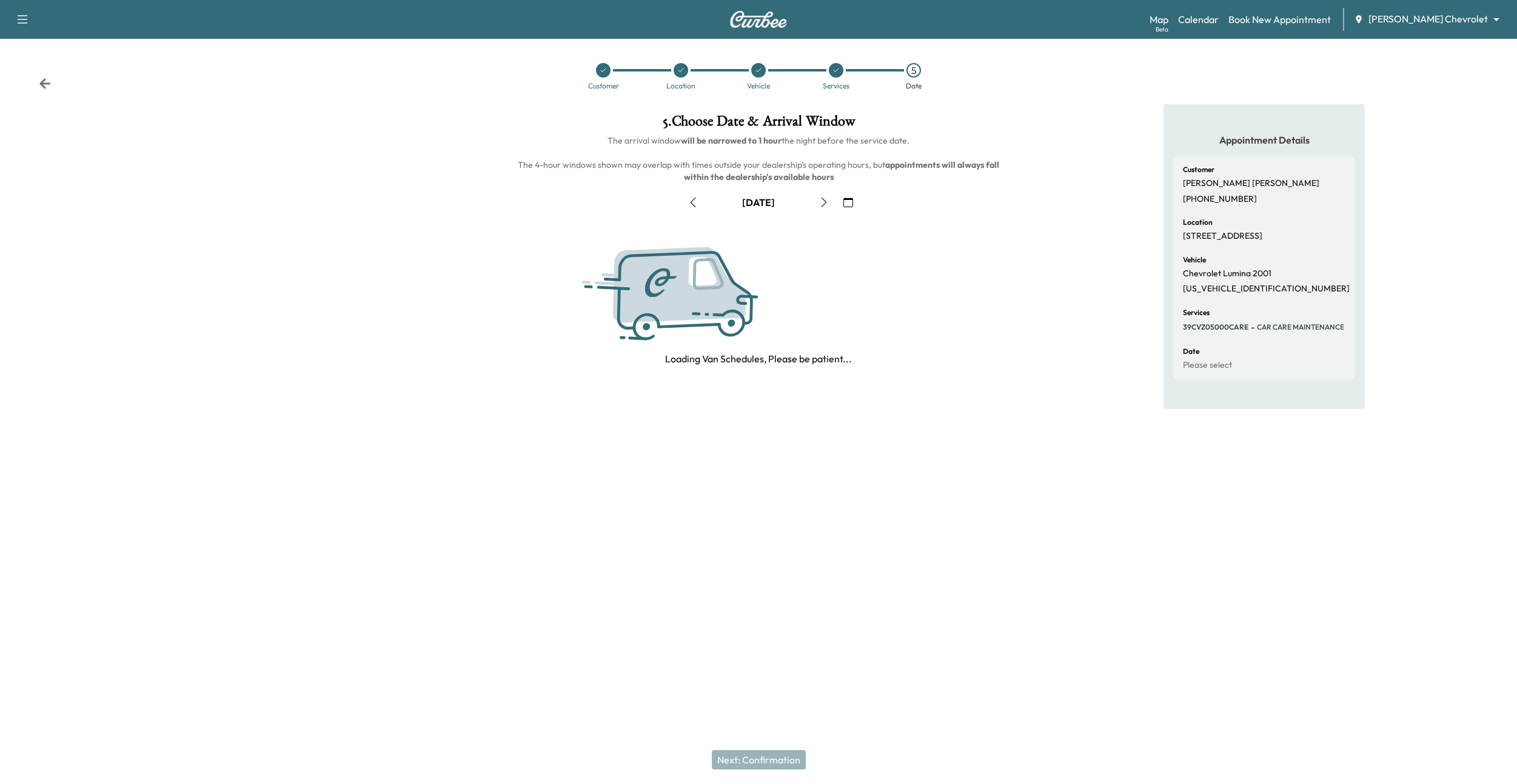
click at [819, 201] on icon "button" at bounding box center [824, 203] width 10 height 10
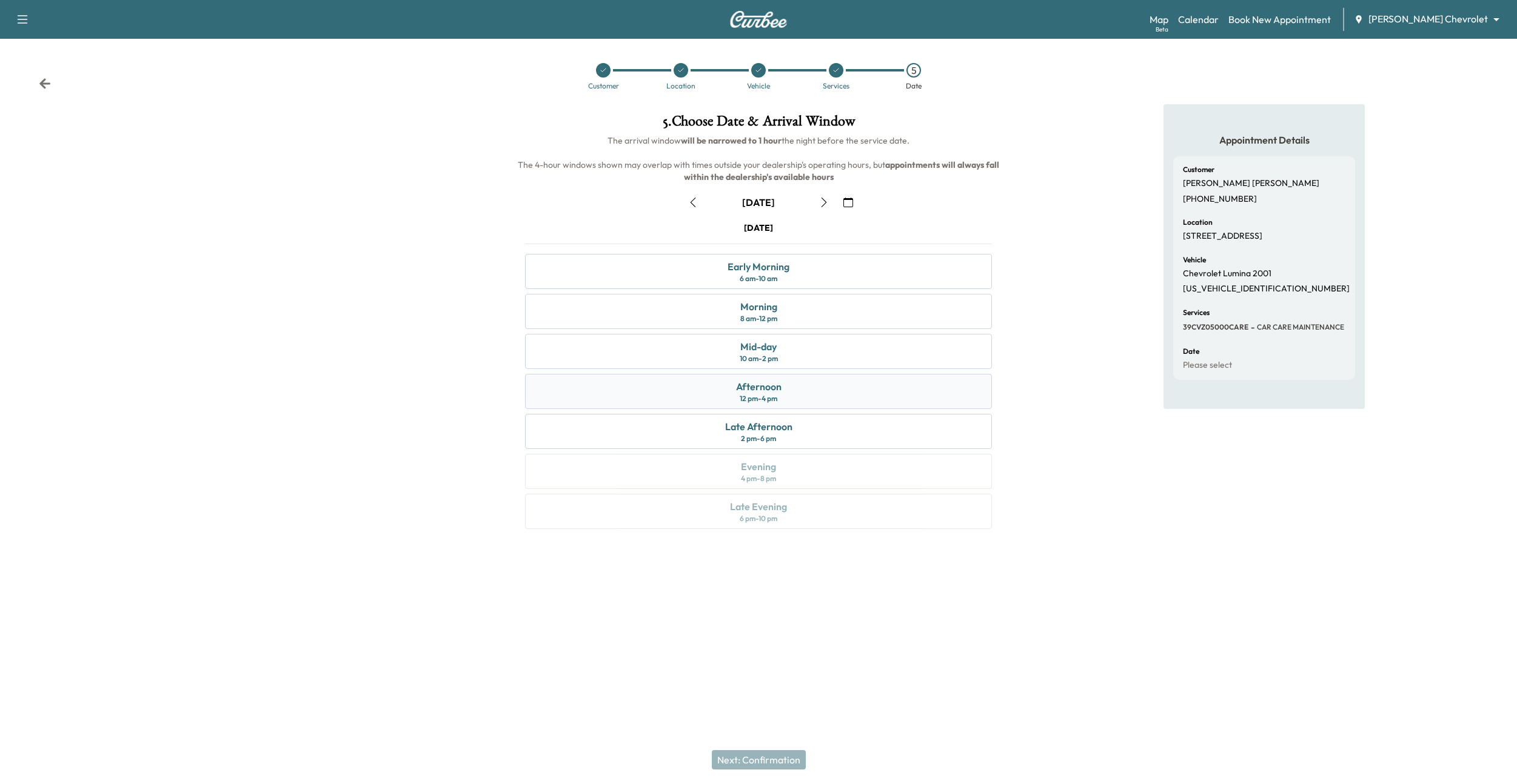
click at [728, 393] on div "Afternoon 12 pm - 4 pm" at bounding box center [758, 392] width 467 height 35
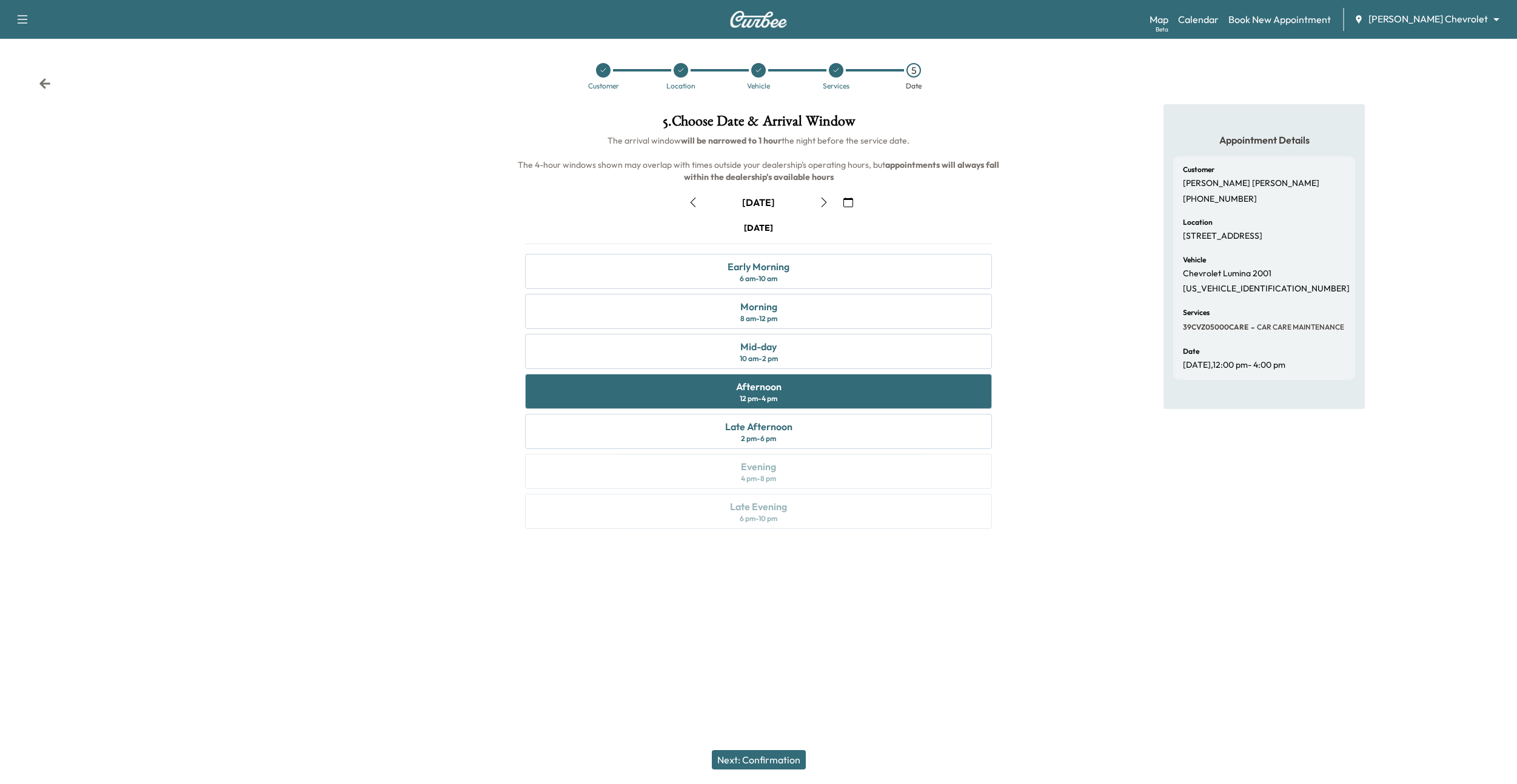
click at [740, 404] on button "Next: Confirmation" at bounding box center [758, 760] width 94 height 20
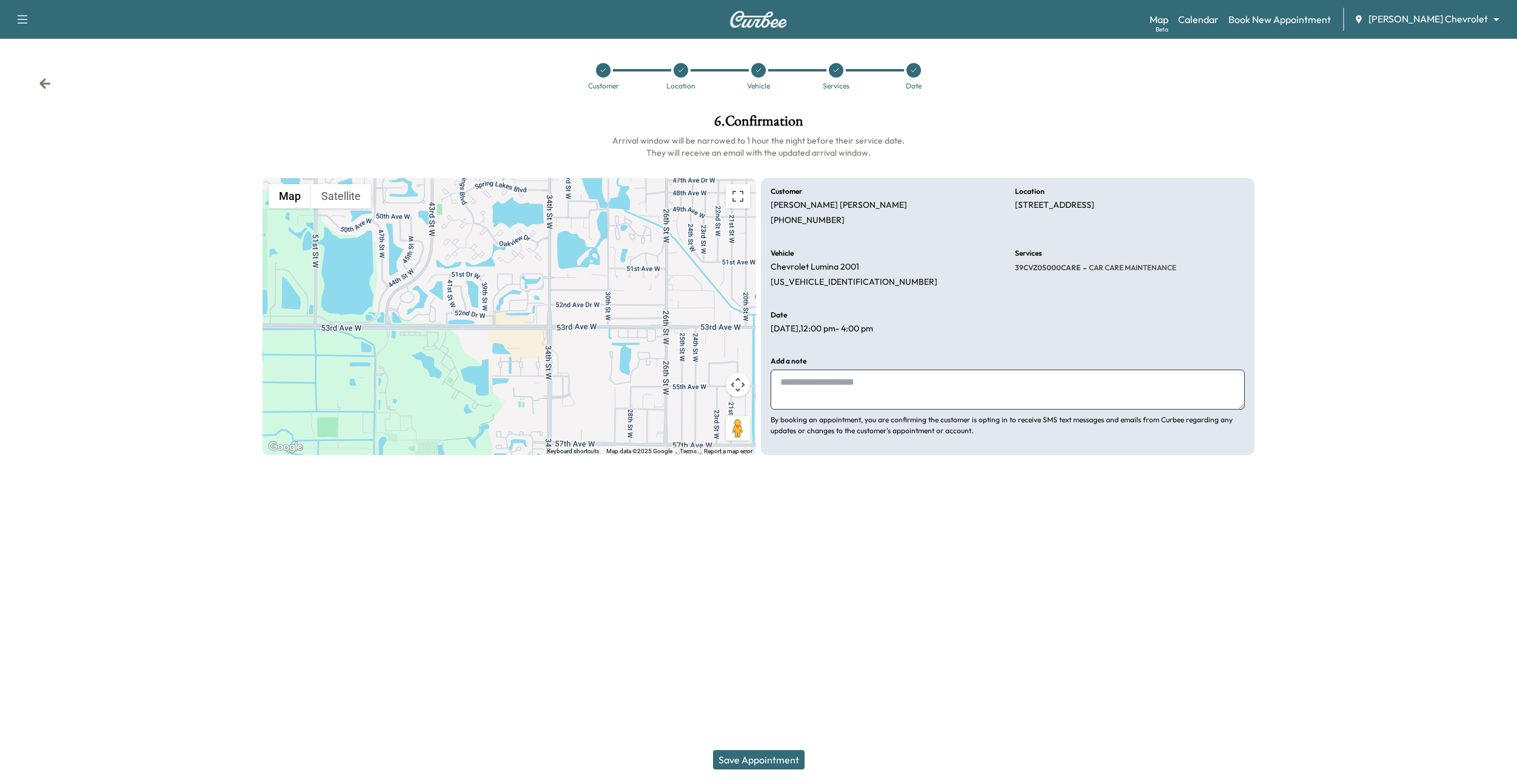
click at [730, 404] on button "Save Appointment" at bounding box center [758, 760] width 91 height 20
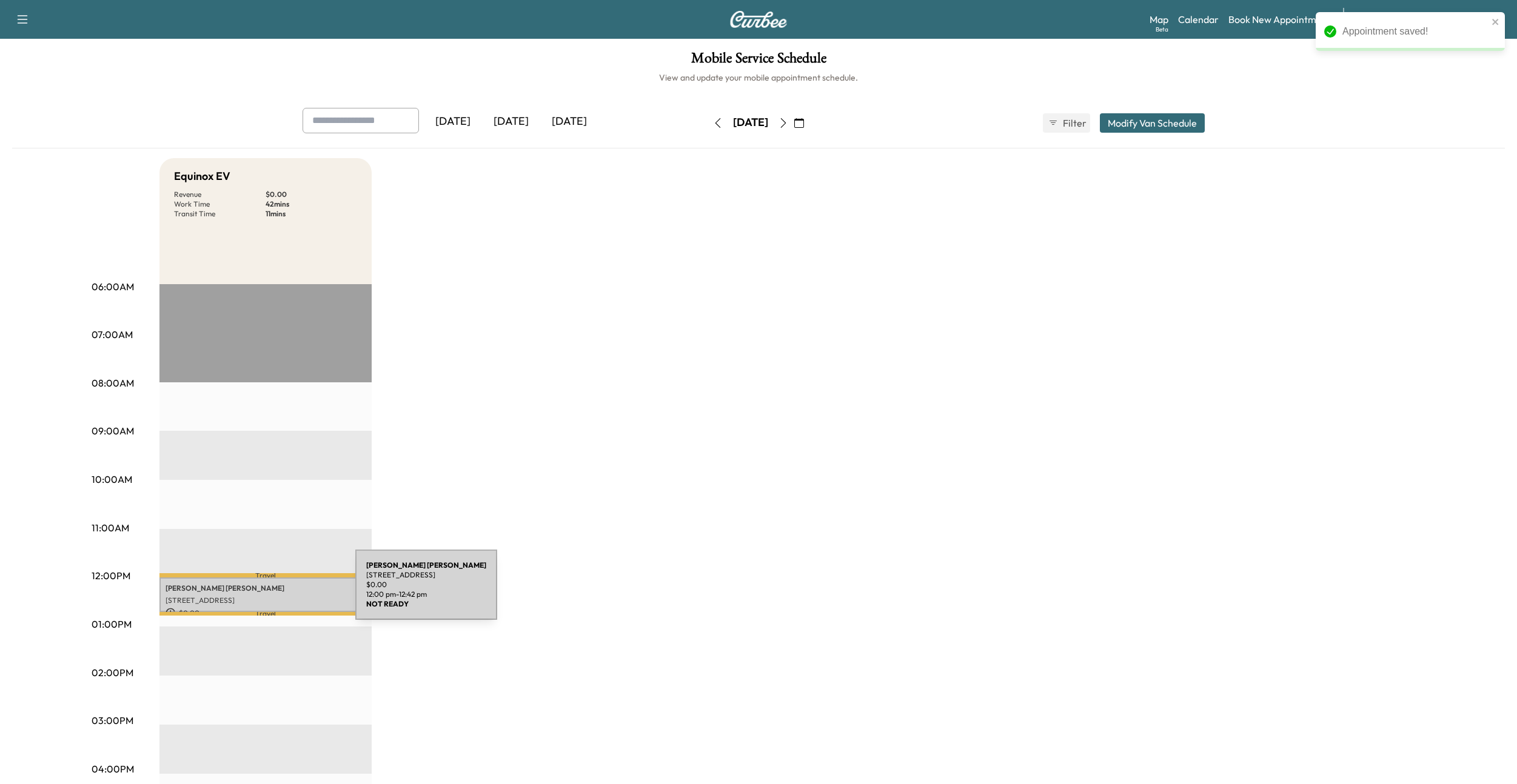
click at [264, 404] on p "[PERSON_NAME]" at bounding box center [265, 588] width 200 height 10
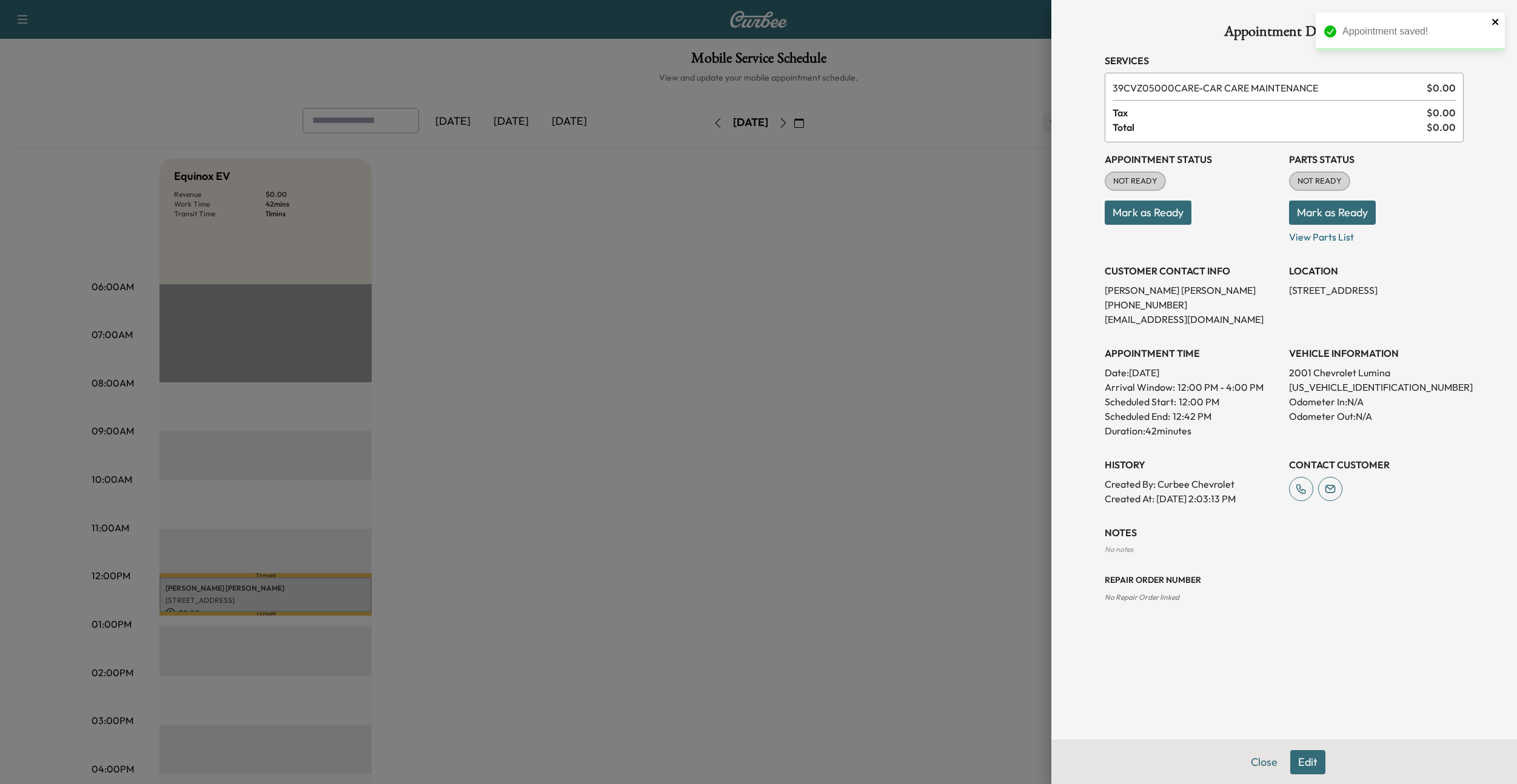
click at [1498, 21] on icon "close" at bounding box center [1495, 22] width 8 height 10
click at [1291, 404] on button "Edit" at bounding box center [1308, 762] width 35 height 24
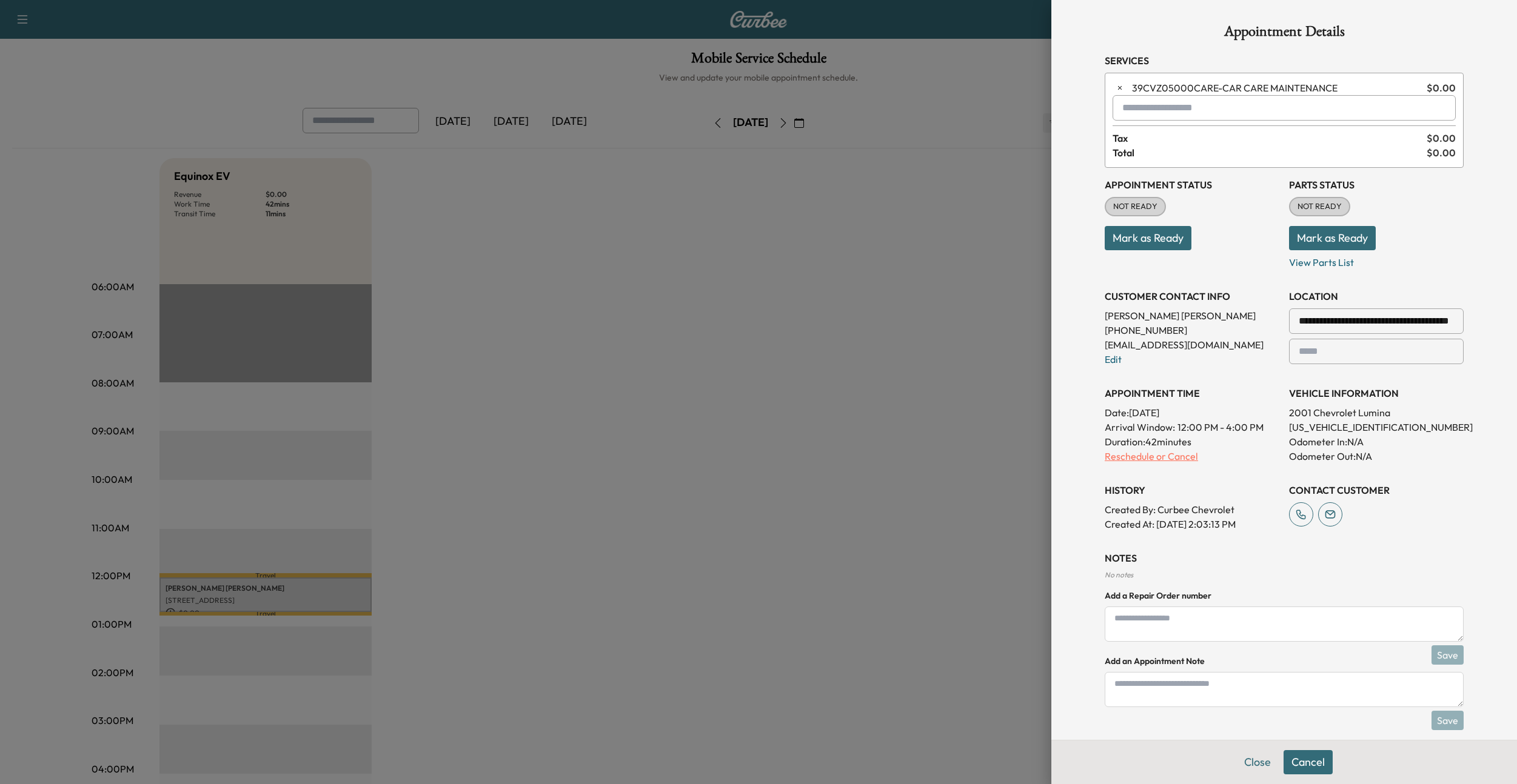
click at [1180, 404] on p "Reschedule or Cancel" at bounding box center [1192, 456] width 174 height 15
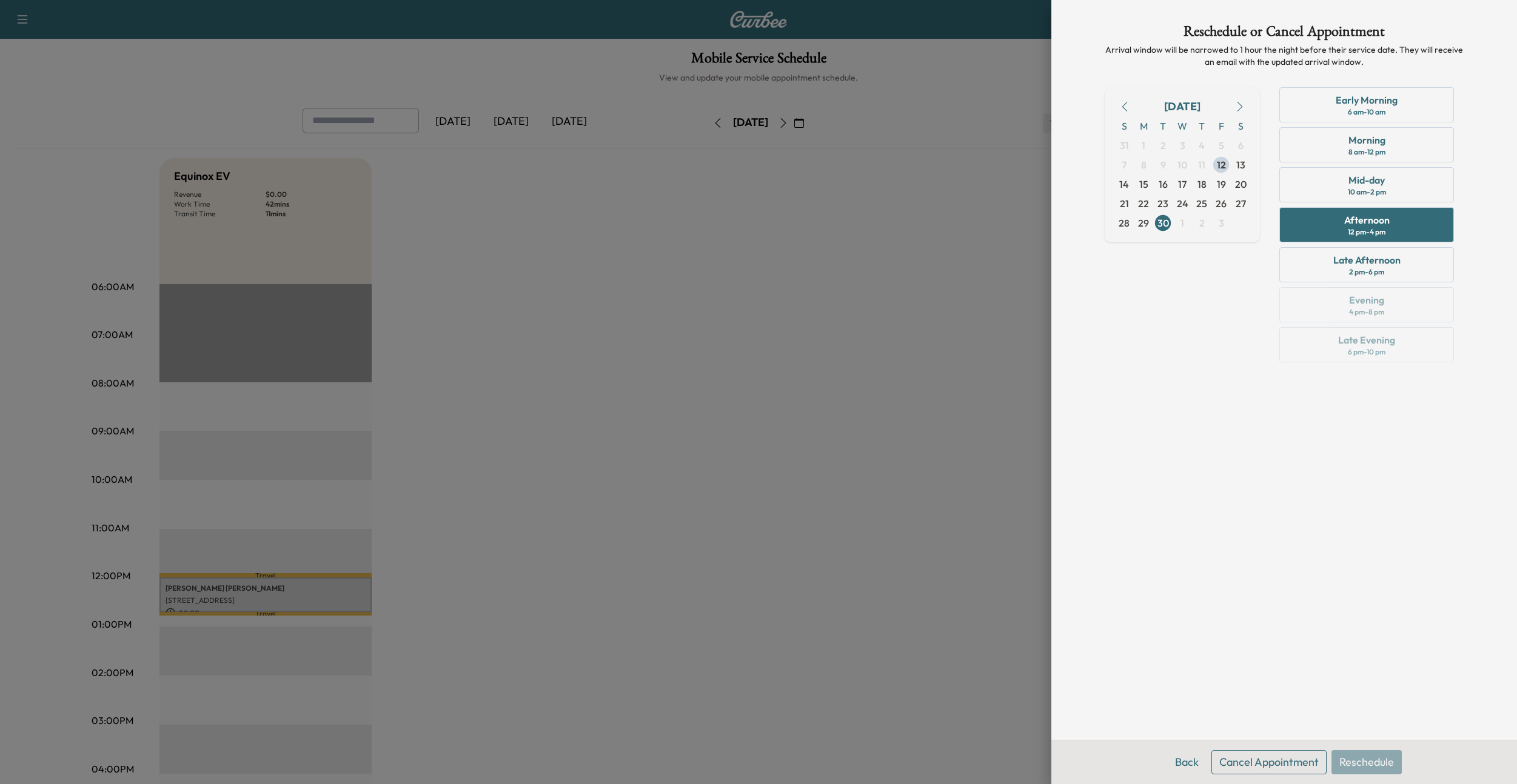
click at [1286, 404] on button "Cancel Appointment" at bounding box center [1269, 762] width 115 height 24
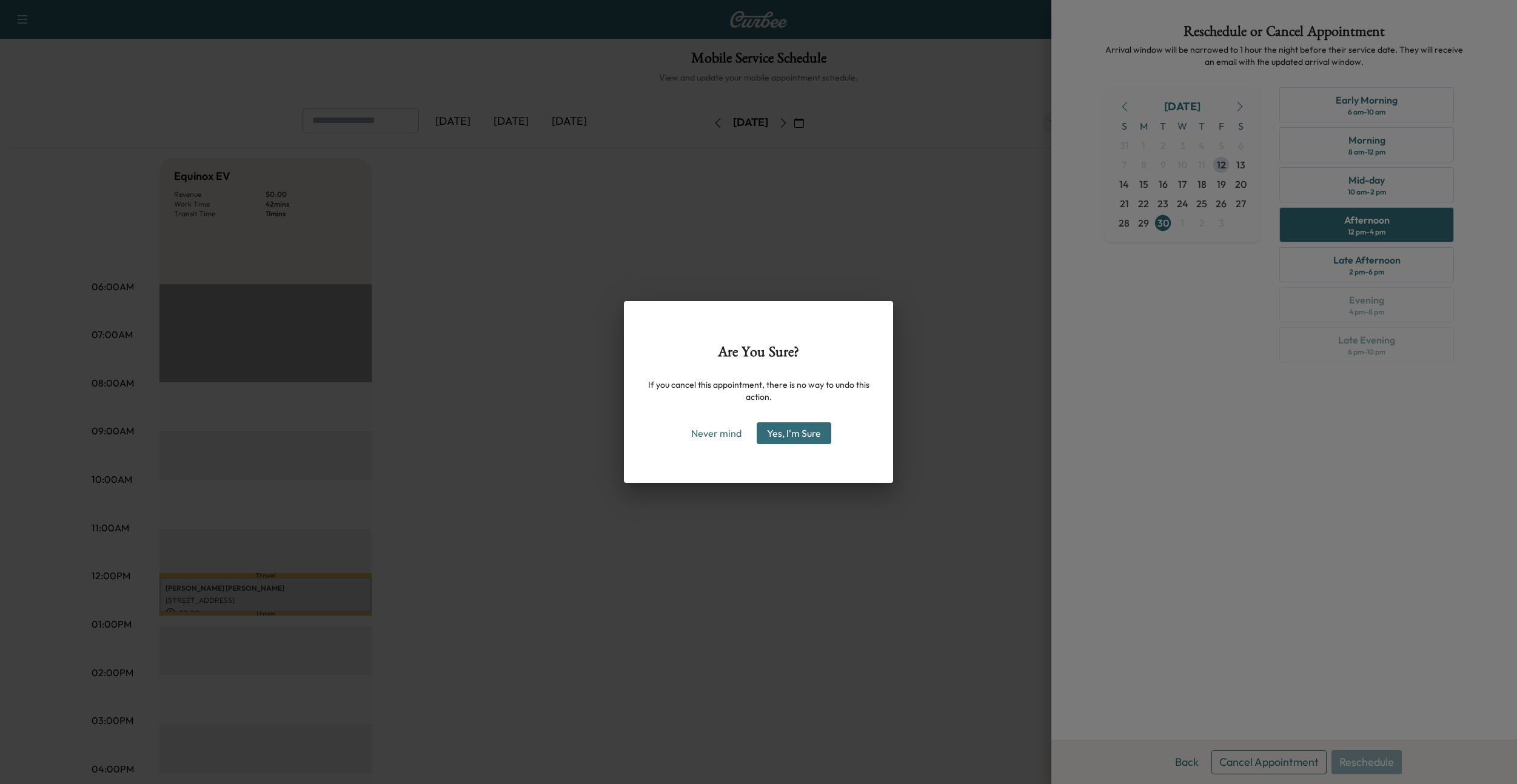
click at [770, 404] on button "Yes, I'm Sure" at bounding box center [793, 433] width 75 height 22
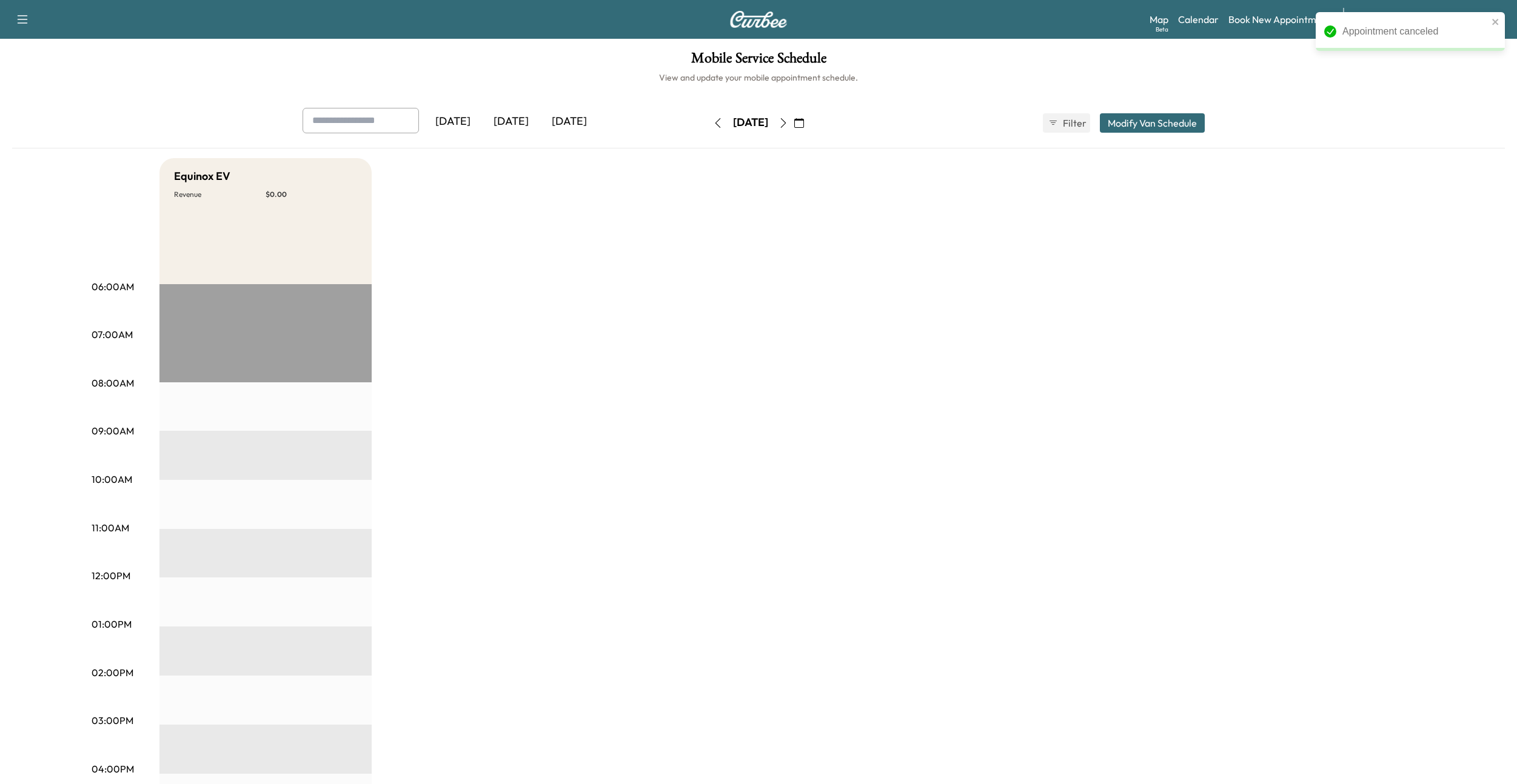
click at [1503, 21] on div "Appointment canceled" at bounding box center [1410, 31] width 189 height 39
click at [1499, 22] on icon "close" at bounding box center [1495, 22] width 8 height 10
click at [1401, 17] on div "Appointment canceled" at bounding box center [1410, 36] width 194 height 54
click at [1417, 22] on body "Support Log Out Map Beta Calendar Book New Appointment [PERSON_NAME] Chevrolet …" at bounding box center [758, 392] width 1517 height 784
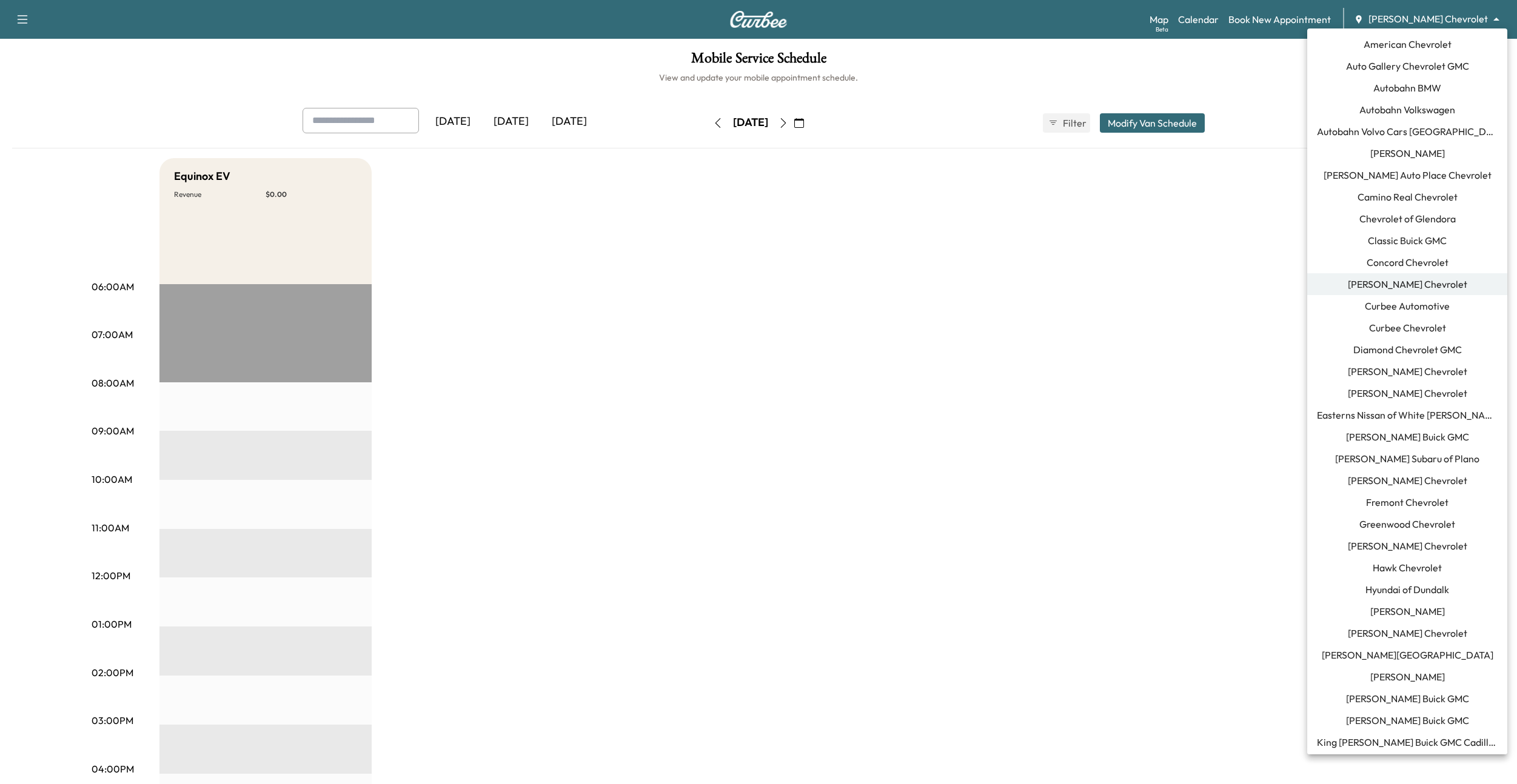
click at [1387, 328] on span "Curbee Chevrolet" at bounding box center [1408, 328] width 77 height 15
